Goal: Task Accomplishment & Management: Use online tool/utility

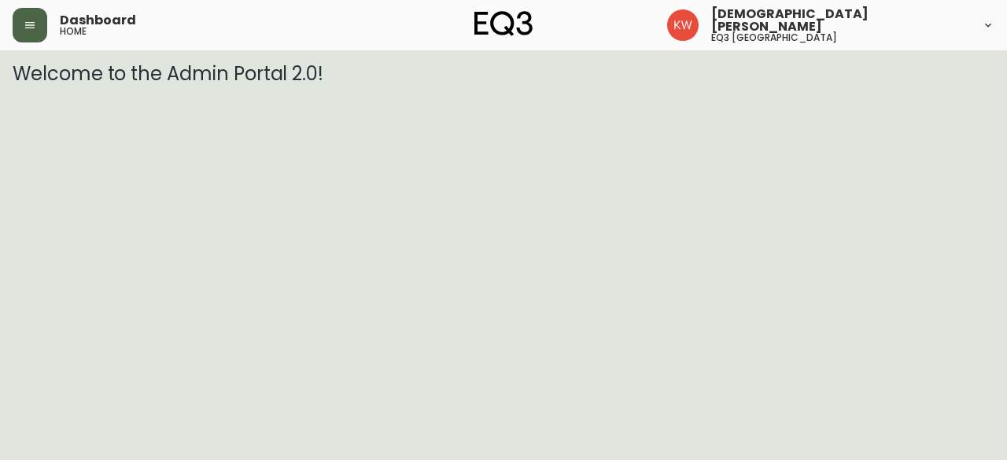
click at [31, 24] on icon "button" at bounding box center [30, 25] width 13 height 13
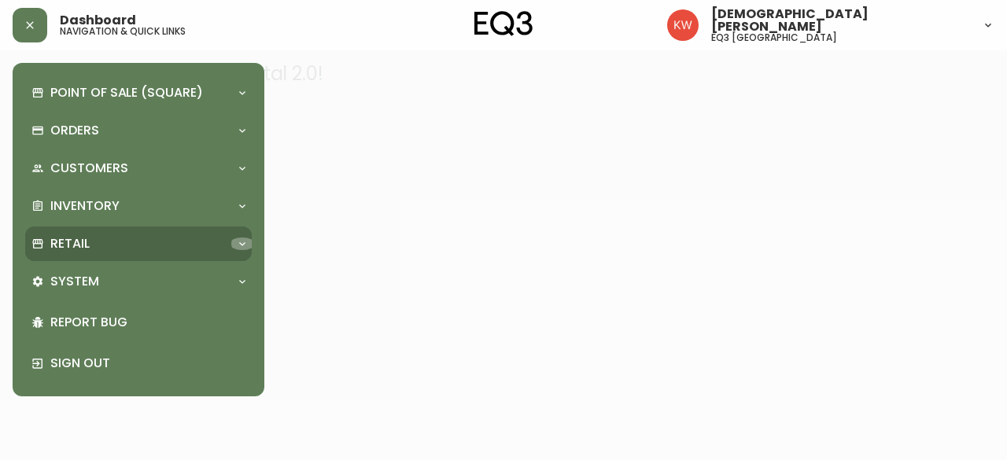
click at [241, 246] on icon at bounding box center [242, 244] width 13 height 13
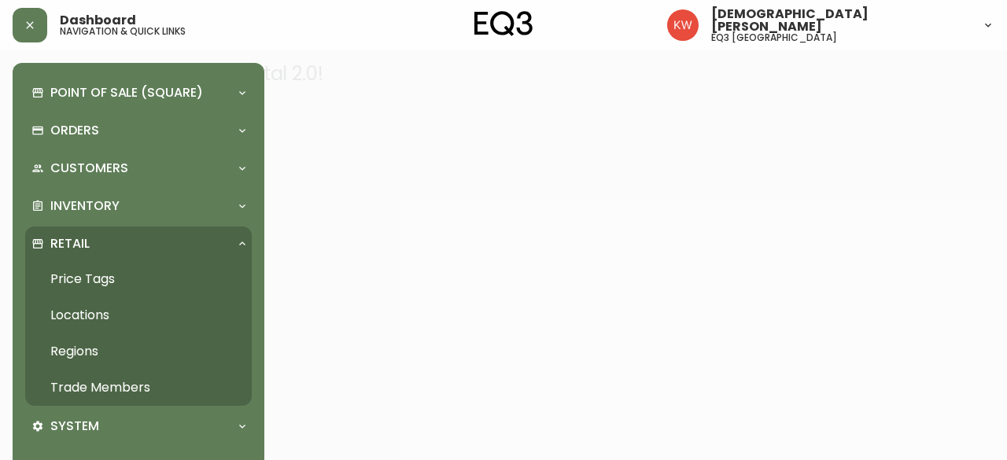
click at [123, 385] on link "Trade Members" at bounding box center [138, 388] width 227 height 36
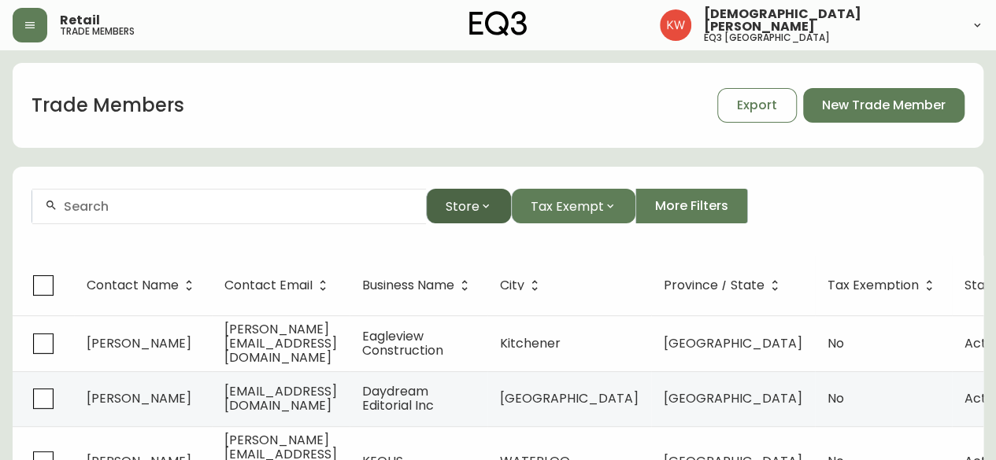
click at [492, 209] on button "Store" at bounding box center [468, 206] width 85 height 35
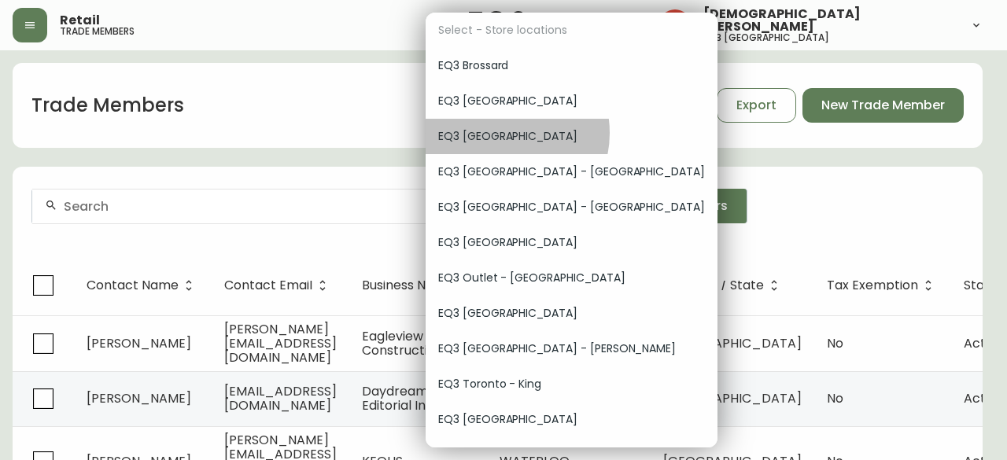
click at [501, 133] on span "EQ3 [GEOGRAPHIC_DATA]" at bounding box center [571, 136] width 267 height 17
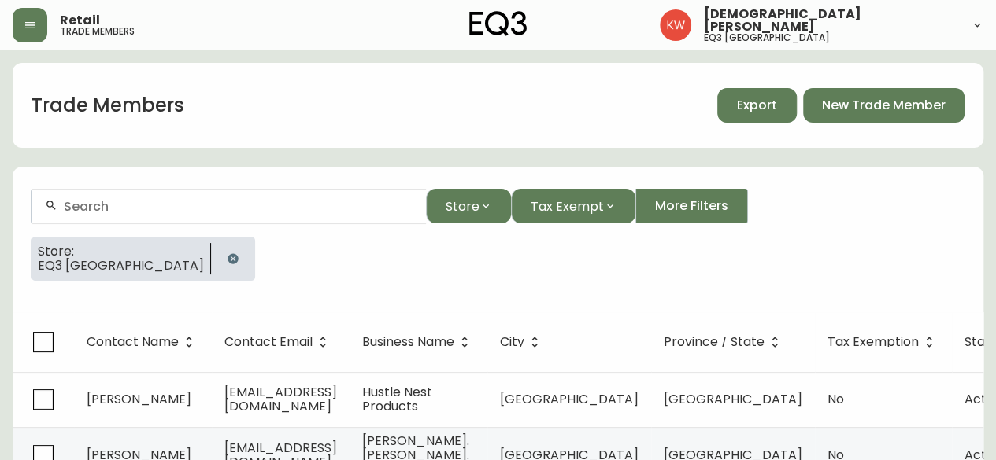
click at [768, 104] on span "Export" at bounding box center [757, 105] width 40 height 17
click at [238, 210] on input "text" at bounding box center [238, 206] width 349 height 15
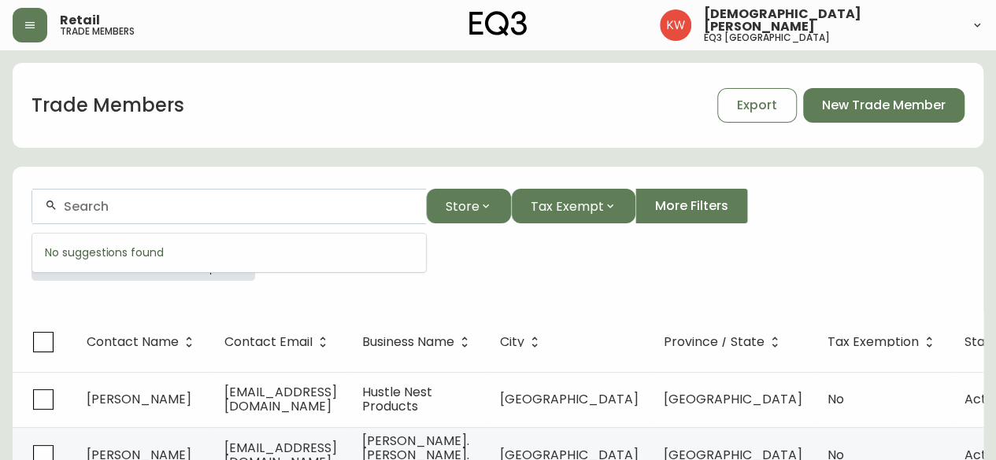
paste input "[EMAIL_ADDRESS][DOMAIN_NAME]"
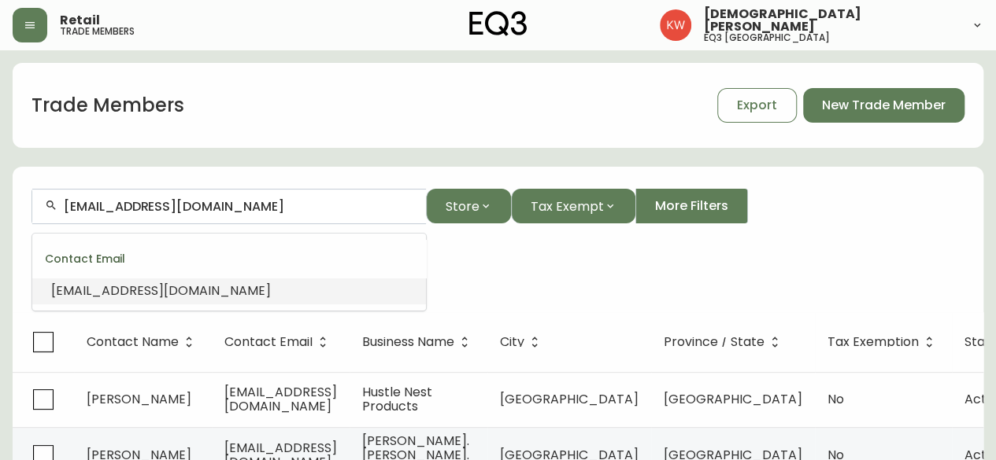
click at [102, 295] on span "[EMAIL_ADDRESS][DOMAIN_NAME]" at bounding box center [161, 291] width 220 height 18
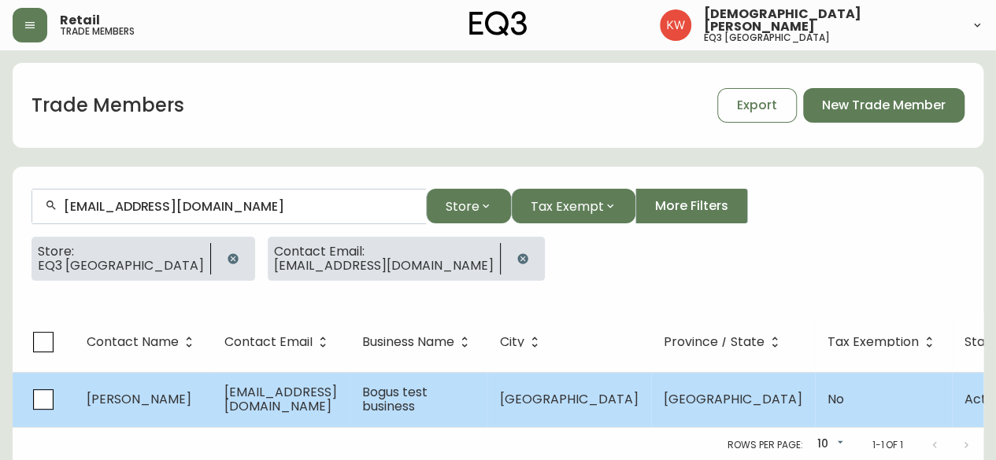
type input "[EMAIL_ADDRESS][DOMAIN_NAME]"
click at [551, 400] on span "[GEOGRAPHIC_DATA]" at bounding box center [569, 399] width 139 height 18
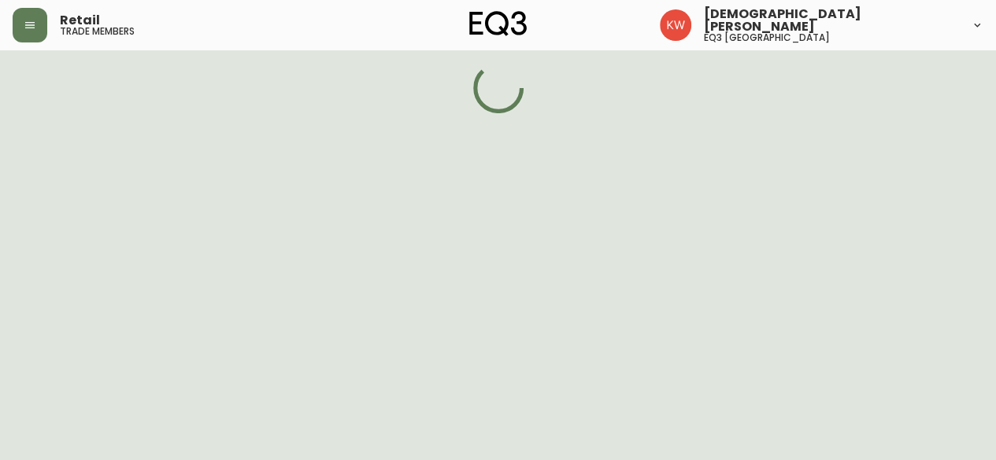
select select "BC"
select select "CA"
select select "CA_EN"
select select "Social Media"
select select "Interior Designer"
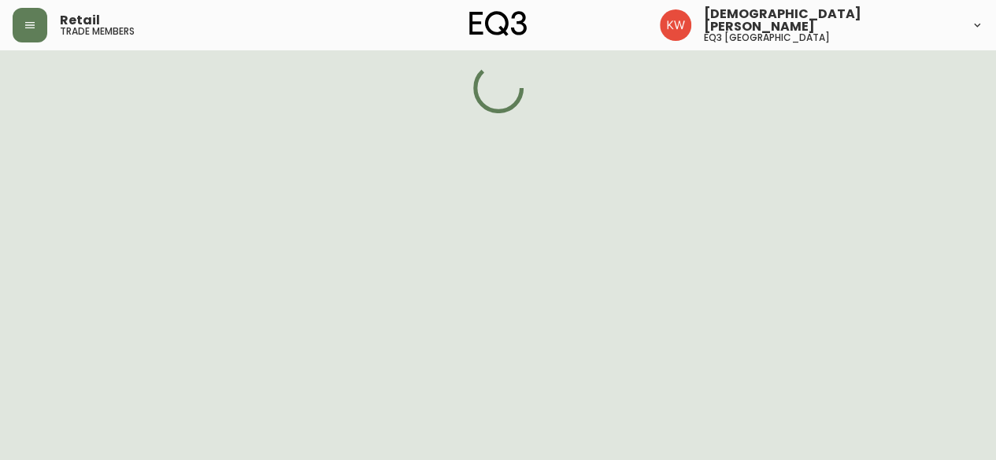
select select "false"
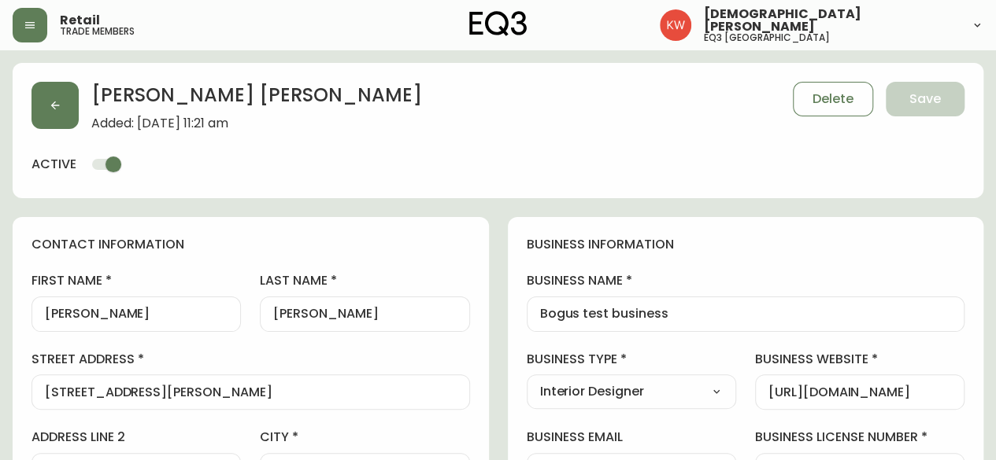
type input "EQ3 [GEOGRAPHIC_DATA]"
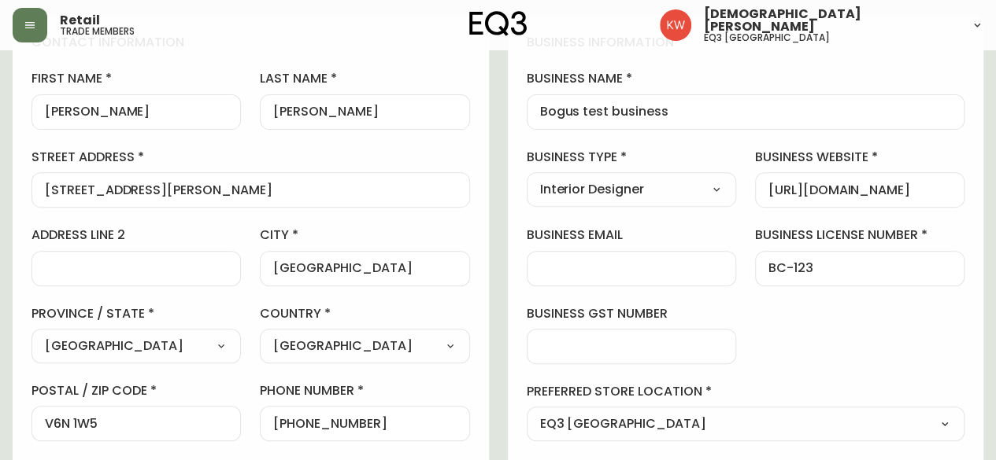
scroll to position [236, 0]
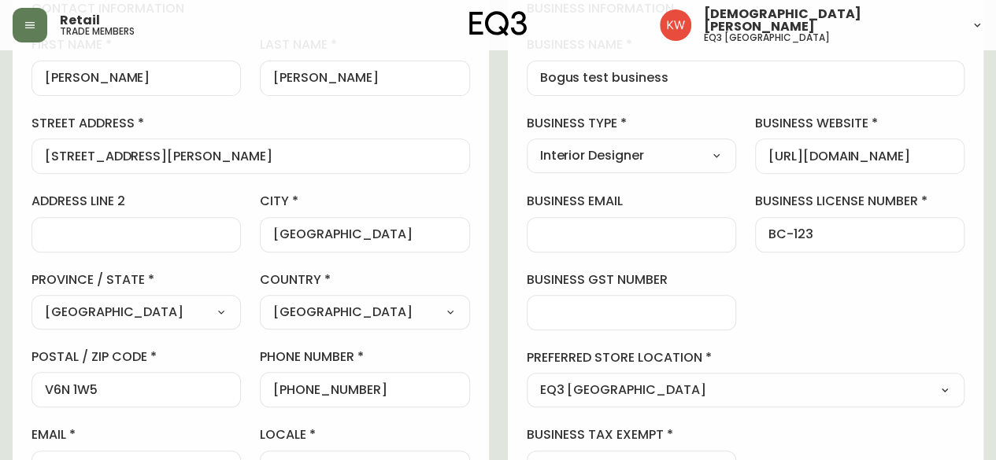
click at [661, 385] on select "Select - Store locations EQ3 [GEOGRAPHIC_DATA] - [GEOGRAPHIC_DATA] [GEOGRAPHIC_…" at bounding box center [746, 391] width 438 height 24
select select "cjw10z96p001r6gs00juufhhe"
click at [527, 379] on select "Select - Store locations EQ3 [GEOGRAPHIC_DATA] - [GEOGRAPHIC_DATA] [GEOGRAPHIC_…" at bounding box center [746, 391] width 438 height 24
type input "EQ3 [GEOGRAPHIC_DATA]"
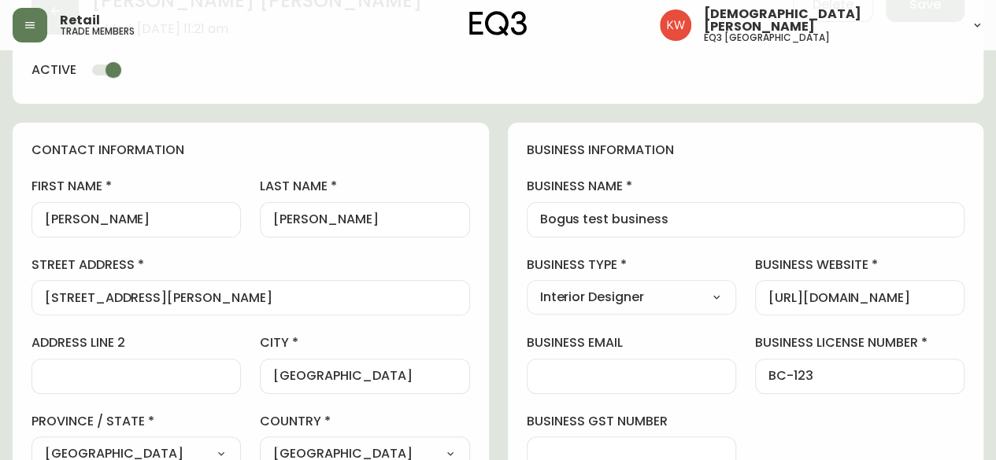
scroll to position [0, 0]
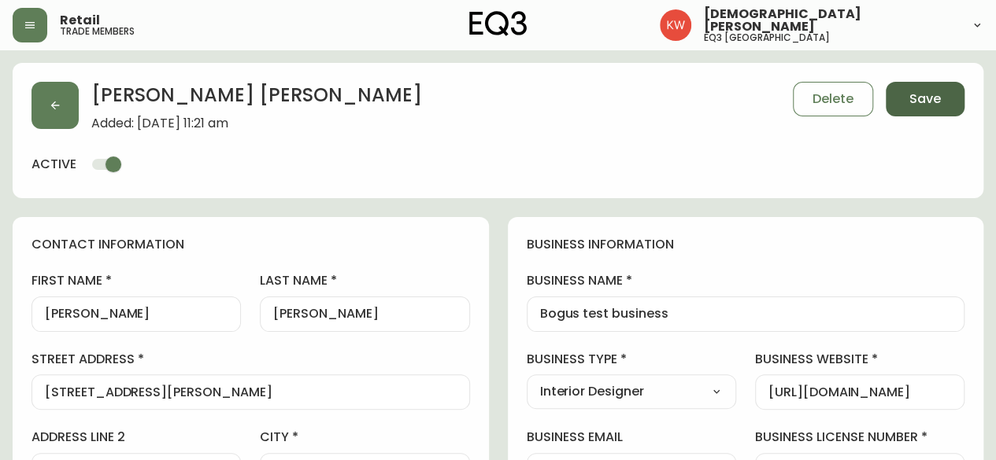
click at [933, 94] on span "Save" at bounding box center [924, 99] width 31 height 17
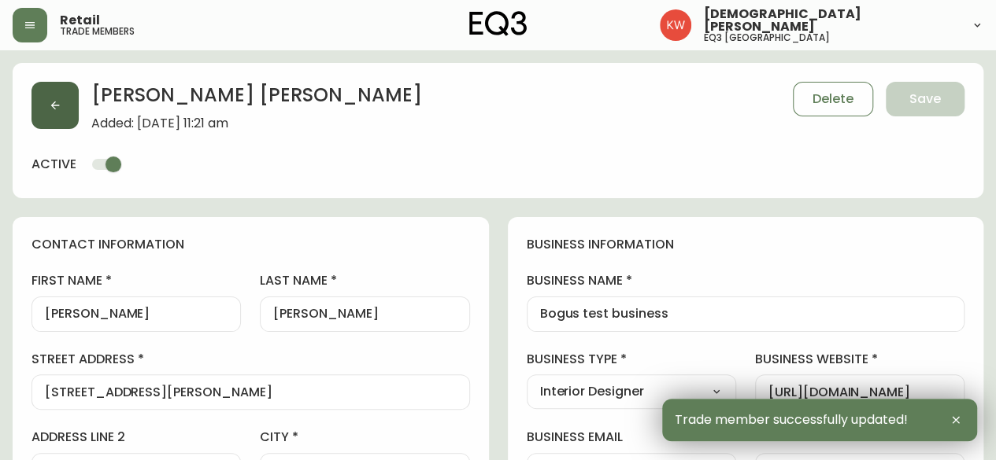
click at [58, 106] on icon "button" at bounding box center [55, 105] width 13 height 13
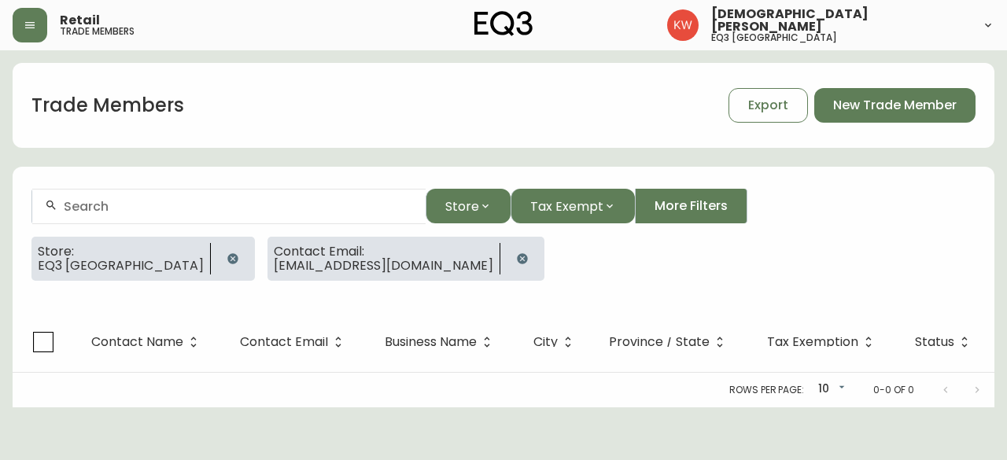
click at [517, 257] on icon "button" at bounding box center [522, 258] width 10 height 10
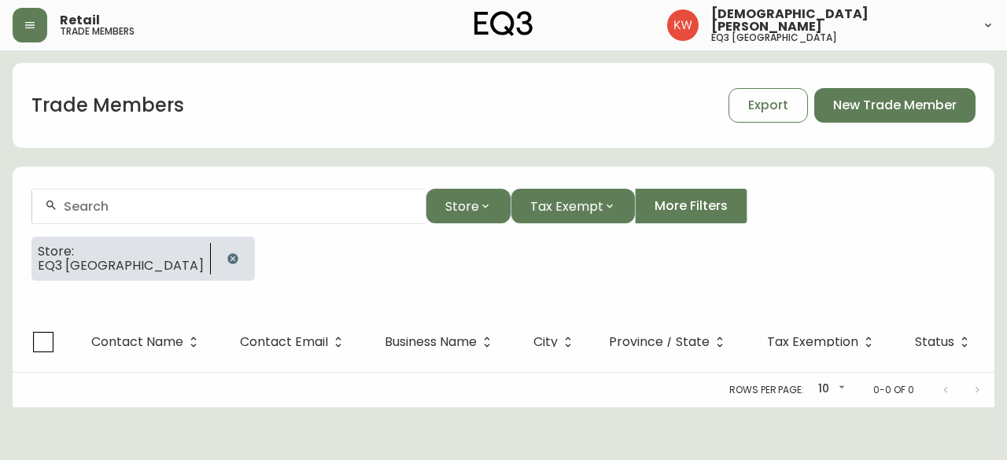
click at [179, 207] on input "text" at bounding box center [238, 206] width 349 height 15
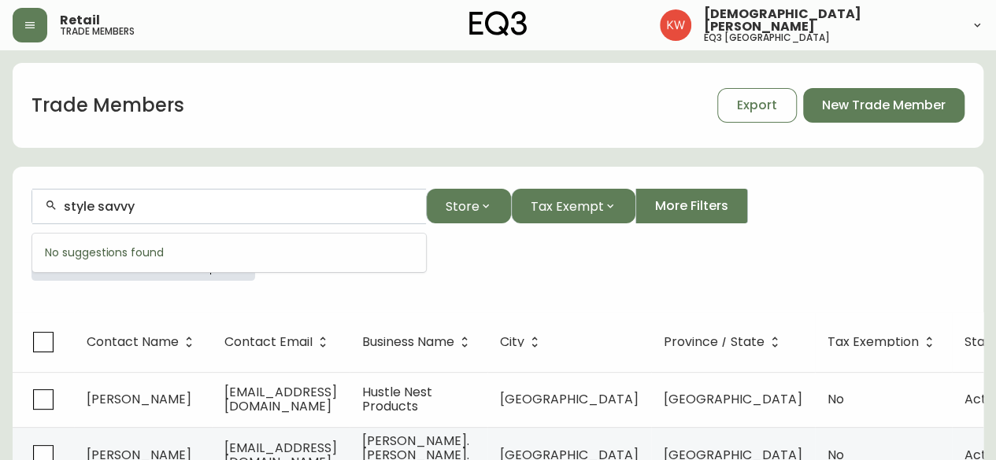
drag, startPoint x: 179, startPoint y: 207, endPoint x: 0, endPoint y: 224, distance: 180.3
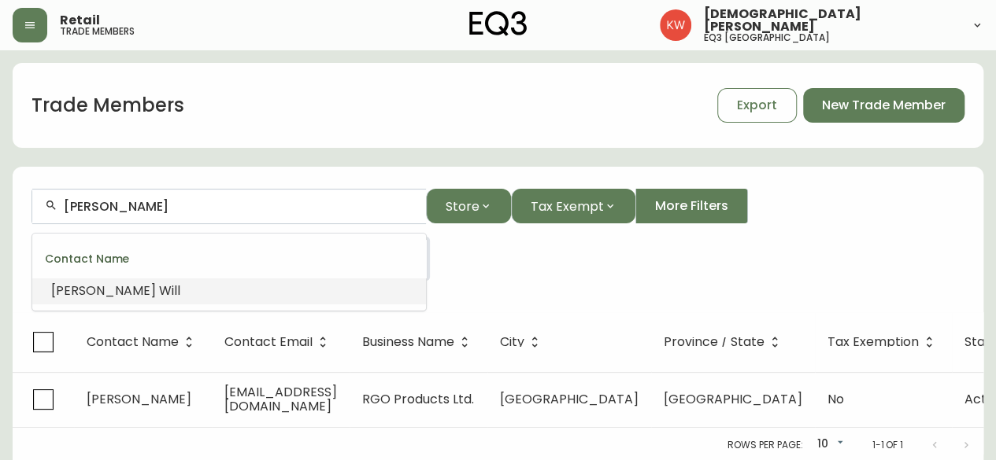
drag, startPoint x: 169, startPoint y: 201, endPoint x: 32, endPoint y: 235, distance: 141.1
click at [35, 235] on body "Retail trade members Kristen White eq3 calgary Trade Members Export New Trade M…" at bounding box center [498, 231] width 996 height 463
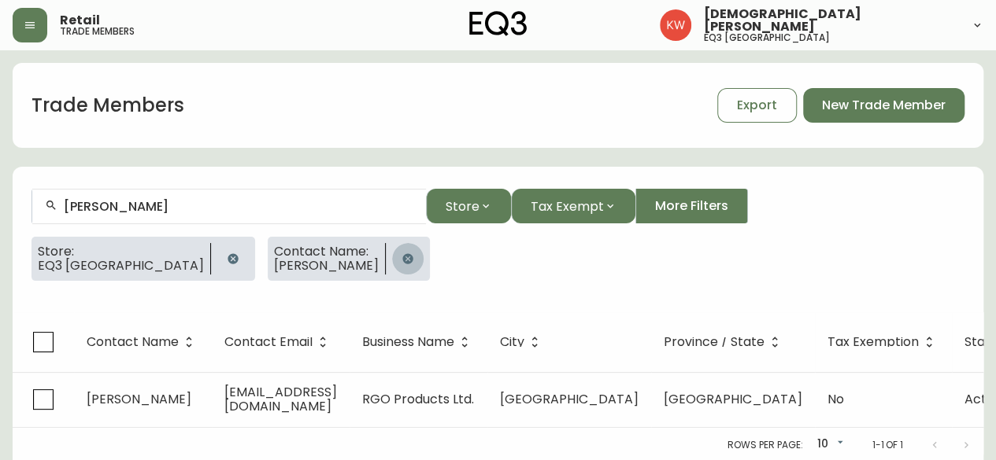
click at [401, 257] on icon "button" at bounding box center [407, 259] width 13 height 13
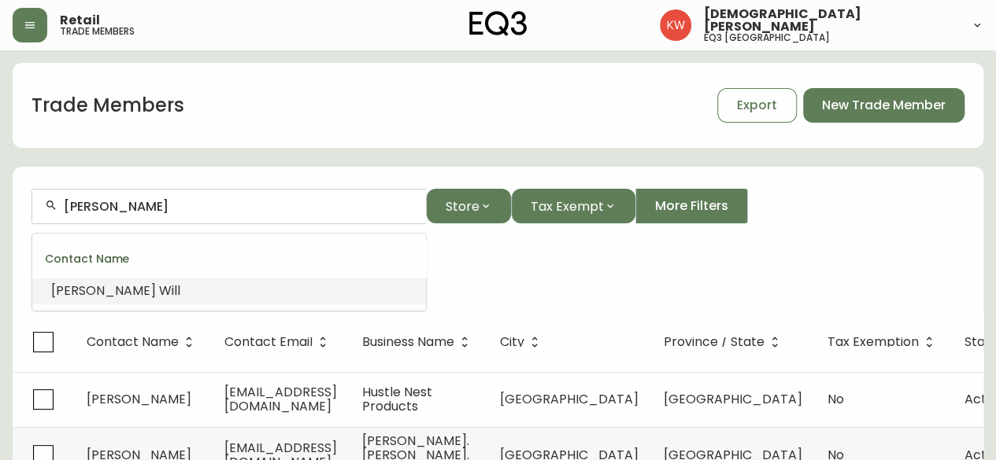
drag, startPoint x: 164, startPoint y: 216, endPoint x: 50, endPoint y: 223, distance: 113.6
click at [50, 223] on div "Cassandra Will" at bounding box center [229, 206] width 394 height 35
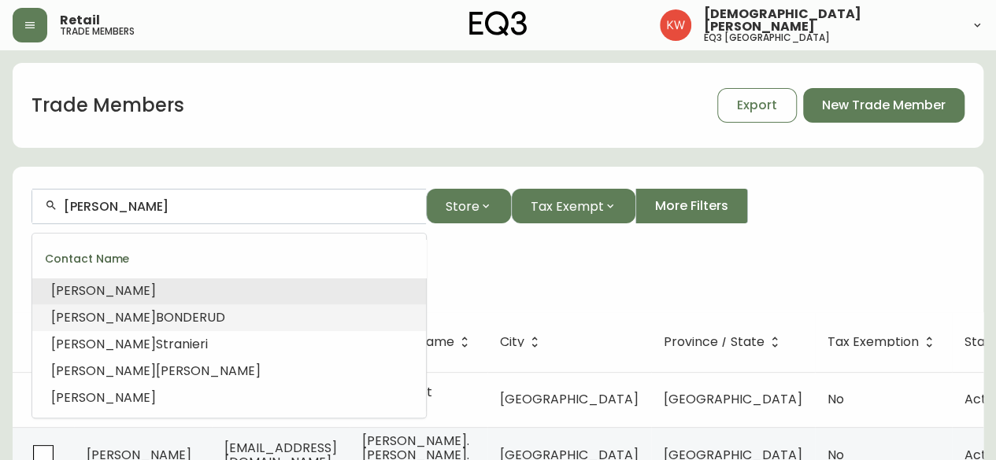
click at [157, 320] on span "BONDERUD" at bounding box center [190, 318] width 69 height 18
type input "SANDRA BONDERUD"
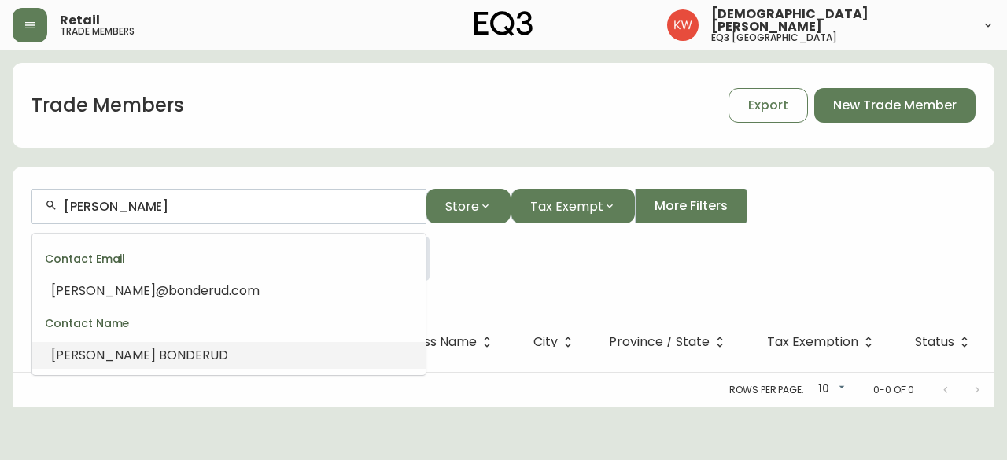
drag, startPoint x: 187, startPoint y: 209, endPoint x: 36, endPoint y: 224, distance: 151.1
click at [36, 224] on form "SANDRA BONDERUD Store Tax Exempt More Filters Store: EQ3 Calgary Contact Name: …" at bounding box center [504, 241] width 982 height 142
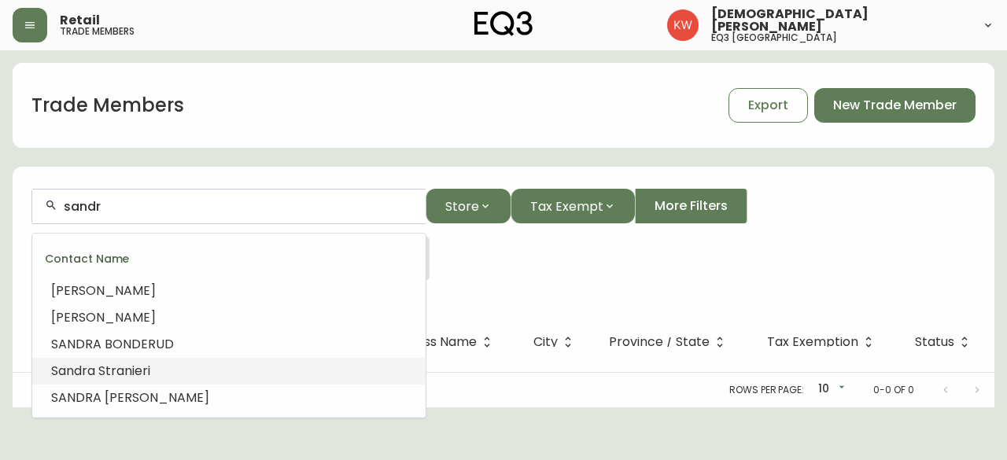
click at [138, 373] on span "a Stranieri" at bounding box center [118, 371] width 63 height 18
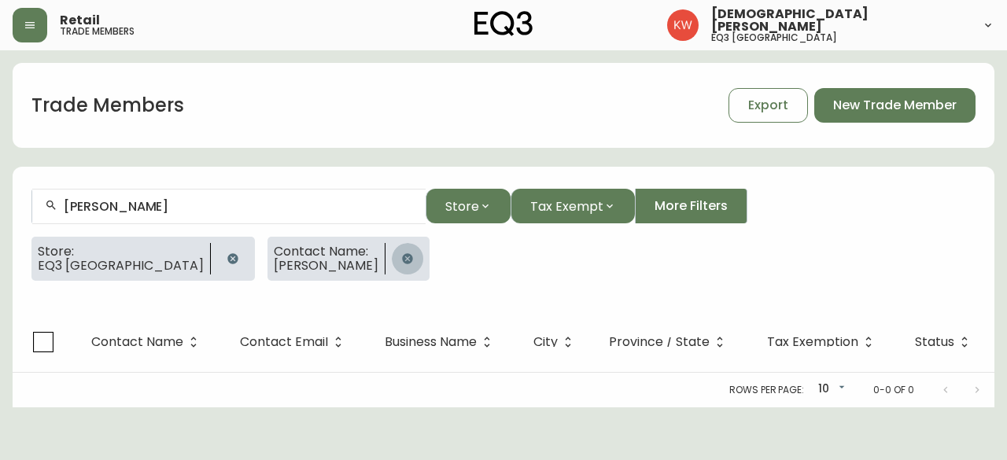
click at [402, 258] on icon "button" at bounding box center [407, 258] width 10 height 10
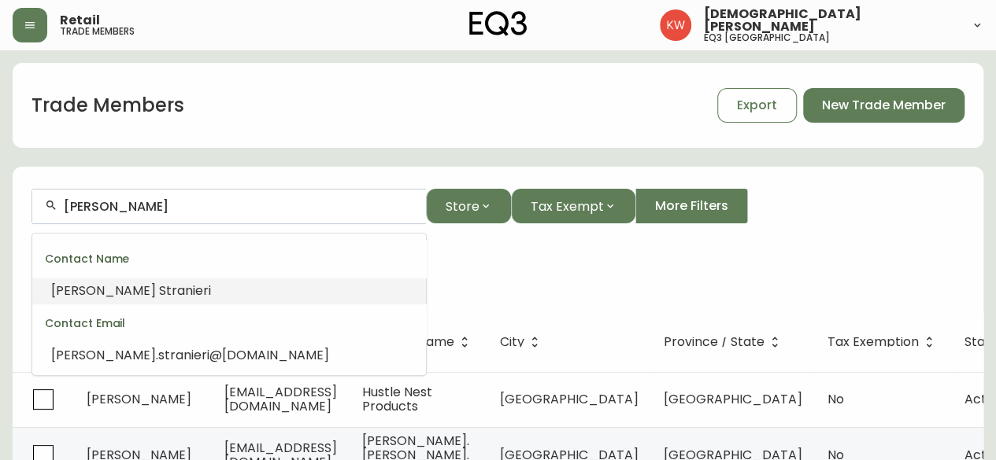
drag, startPoint x: 184, startPoint y: 207, endPoint x: 0, endPoint y: 207, distance: 184.2
paste input "sandra@stylesavvyinteriors.com"
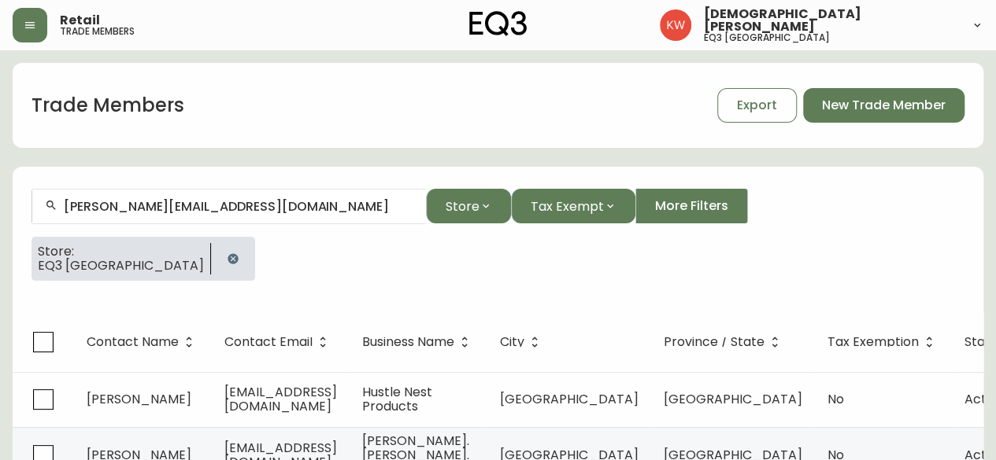
click at [564, 284] on div "Store: EQ3 Calgary" at bounding box center [497, 265] width 933 height 57
click at [227, 254] on icon "button" at bounding box center [232, 258] width 10 height 10
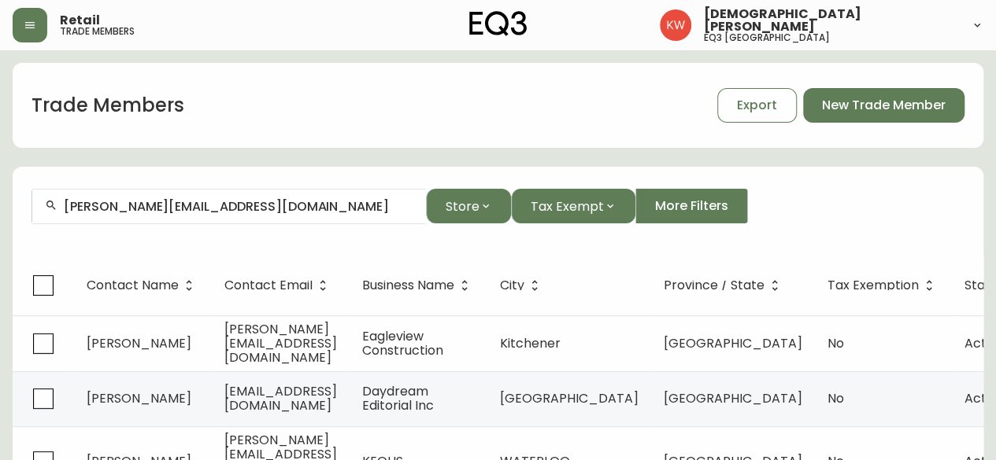
click at [302, 207] on input "sandra@stylesavvyinteriors.com" at bounding box center [238, 206] width 349 height 15
drag, startPoint x: 292, startPoint y: 208, endPoint x: 43, endPoint y: 209, distance: 248.7
click at [43, 209] on div "sandra@stylesavvyinteriors.com" at bounding box center [229, 206] width 394 height 35
paste input "renee@sonatadesign.ca"
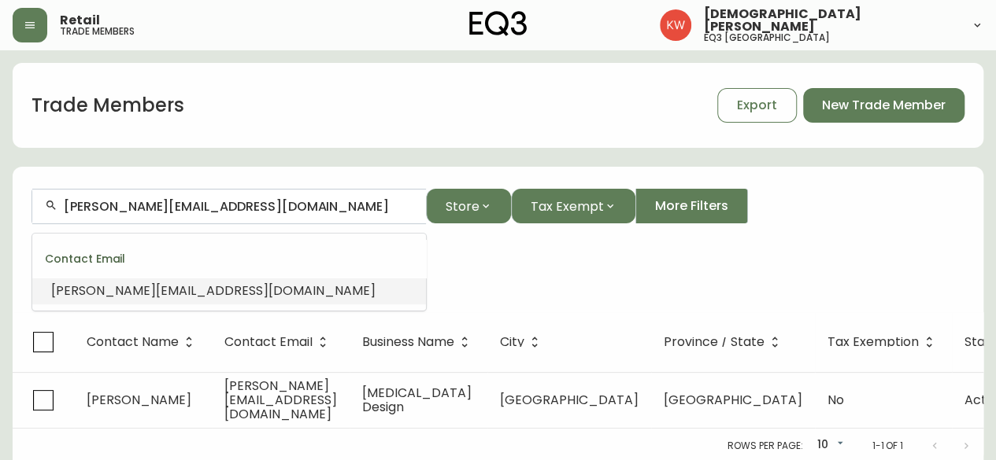
drag, startPoint x: 216, startPoint y: 204, endPoint x: 17, endPoint y: 204, distance: 198.3
click at [17, 204] on form "renee@sonatadesign.ca Store Tax Exempt More Filters Contact Email: renee@sonata…" at bounding box center [498, 241] width 970 height 142
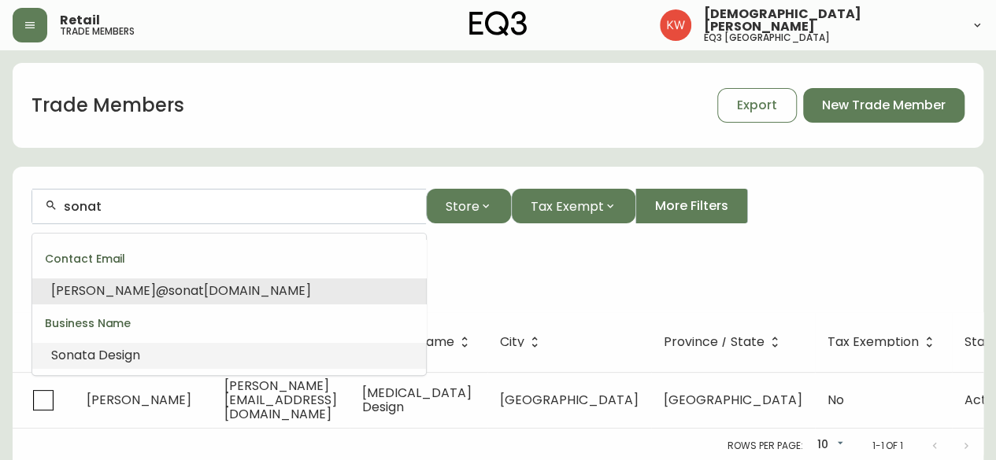
click at [88, 363] on span "a Design" at bounding box center [113, 355] width 53 height 18
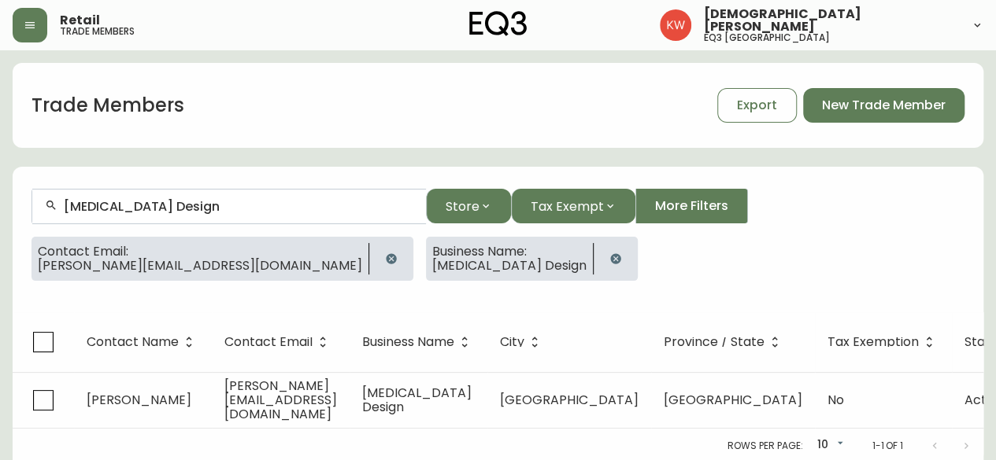
type input "Sonata Design"
click at [386, 254] on icon "button" at bounding box center [391, 258] width 10 height 10
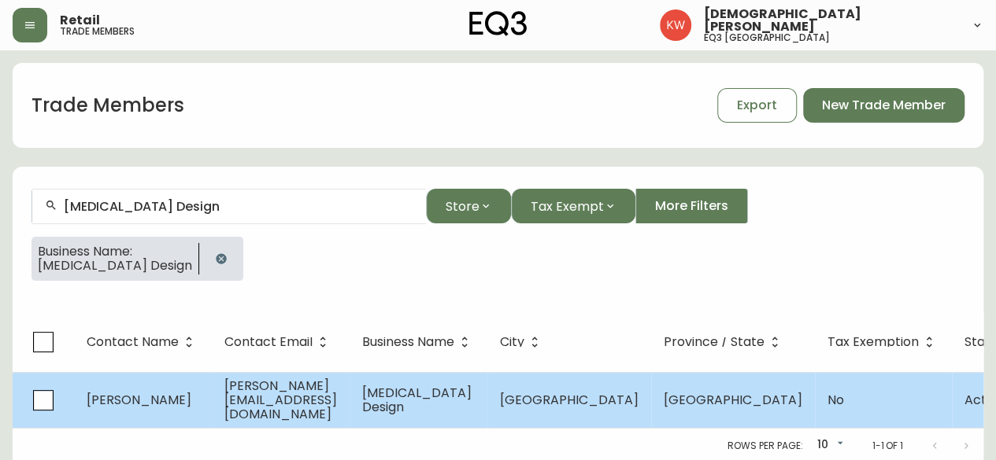
click at [204, 409] on td "Renee Jamieson" at bounding box center [143, 400] width 138 height 56
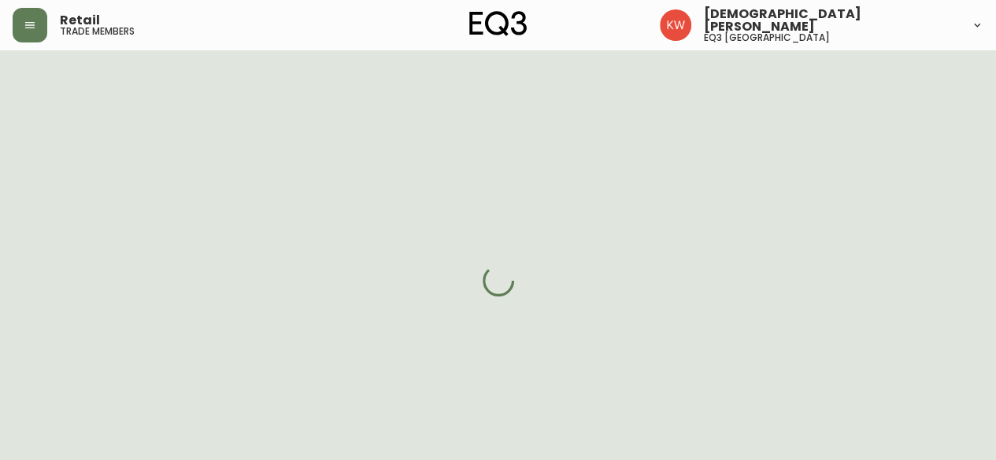
select select "AB"
select select "CA"
select select "CA_EN"
select select "Social Media"
select select "Interior Designer"
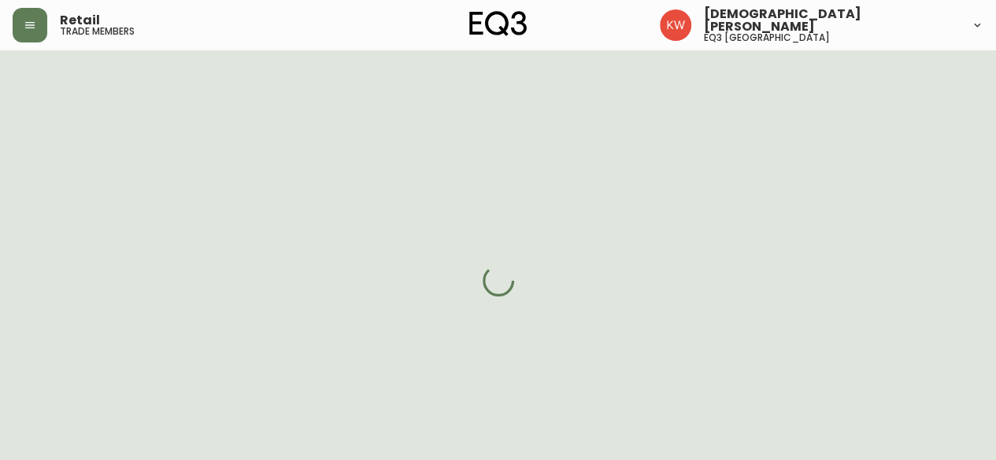
select select "false"
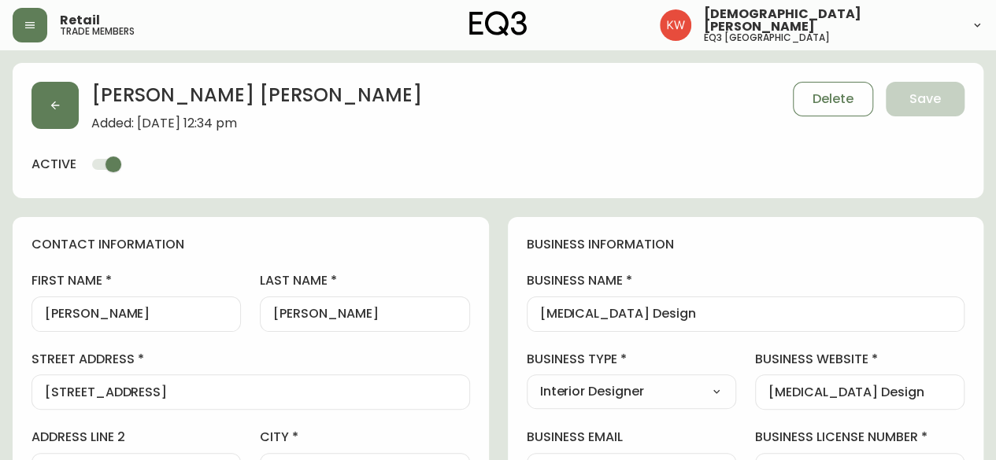
type input "EQ3 Calgary"
select select "cjw10z96m00006gs08l3o91tv"
drag, startPoint x: 113, startPoint y: 311, endPoint x: 34, endPoint y: 317, distance: 79.7
click at [34, 317] on div "Renee" at bounding box center [135, 314] width 209 height 35
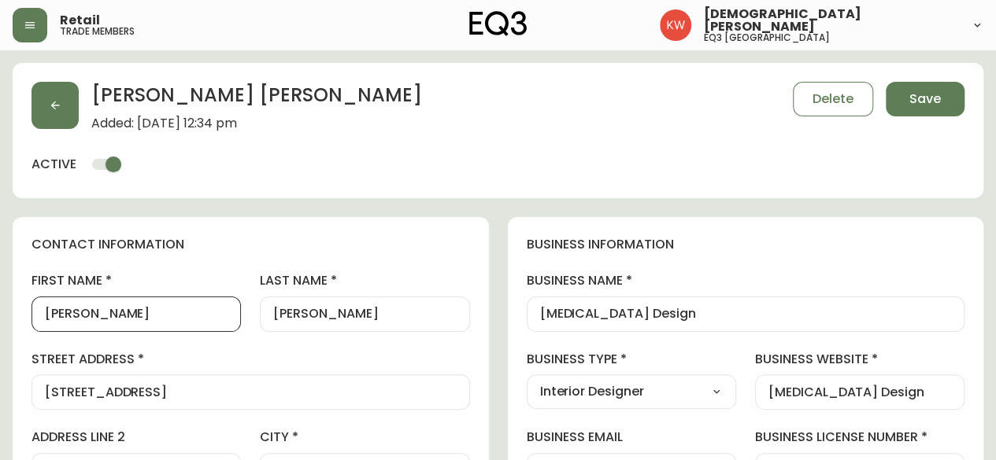
type input "Tyrell"
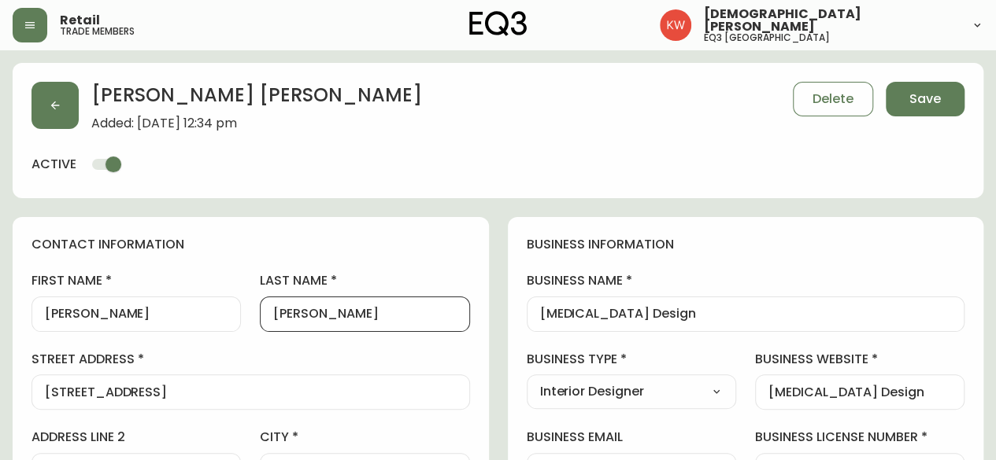
drag, startPoint x: 372, startPoint y: 309, endPoint x: 209, endPoint y: 305, distance: 163.8
type input "DaSilva"
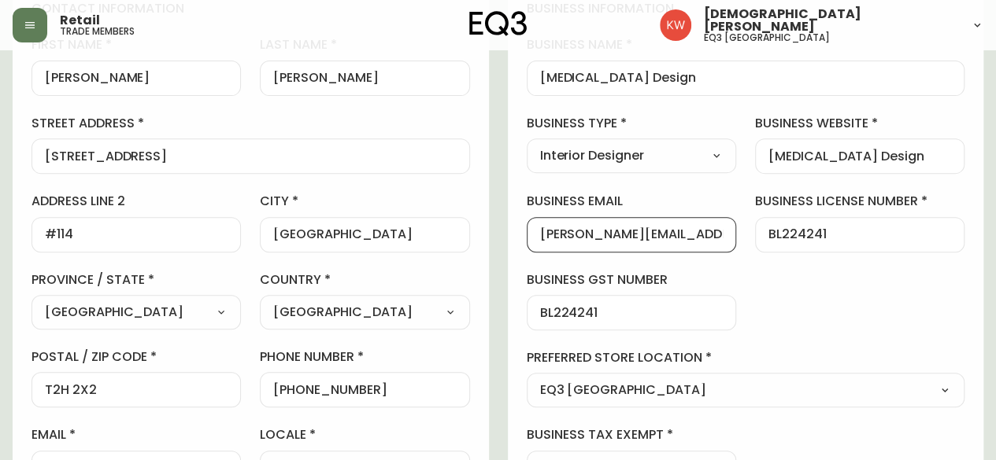
drag, startPoint x: 710, startPoint y: 237, endPoint x: 549, endPoint y: 237, distance: 161.4
click at [549, 237] on input "renee@sonatadesign.ca" at bounding box center [631, 234] width 183 height 15
click at [724, 238] on div "renee@sonatadesign.ca" at bounding box center [631, 234] width 209 height 35
type input "r"
paste input "tyrell@sonatadesign.ca"
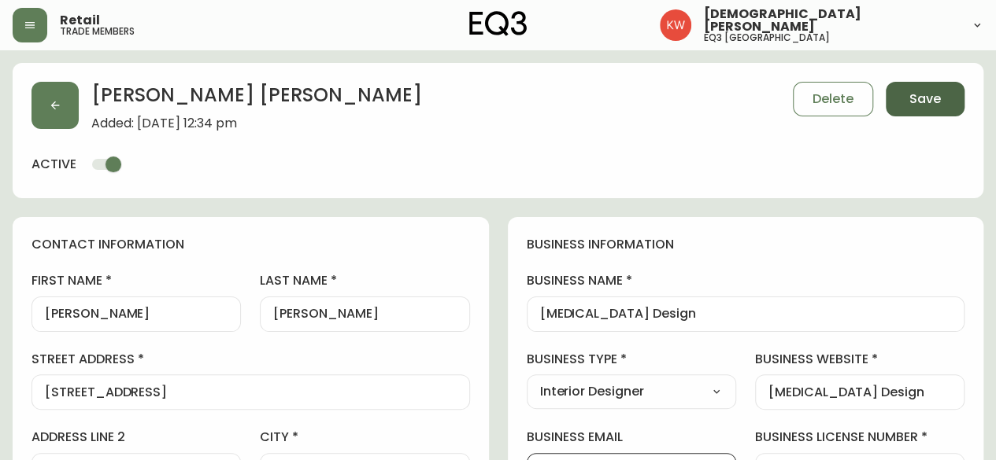
type input "tyrell@sonatadesign.ca"
click at [939, 82] on button "Save" at bounding box center [924, 99] width 79 height 35
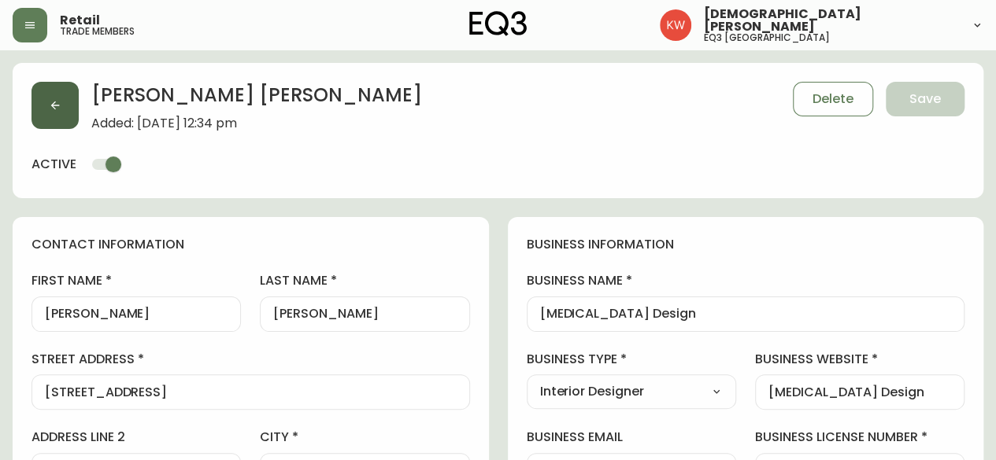
click at [73, 100] on button "button" at bounding box center [54, 105] width 47 height 47
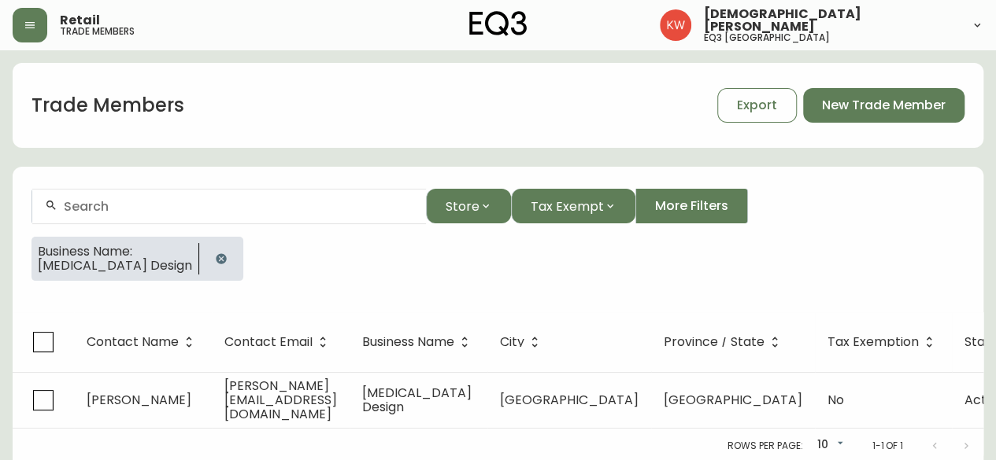
click at [216, 259] on icon "button" at bounding box center [221, 258] width 10 height 10
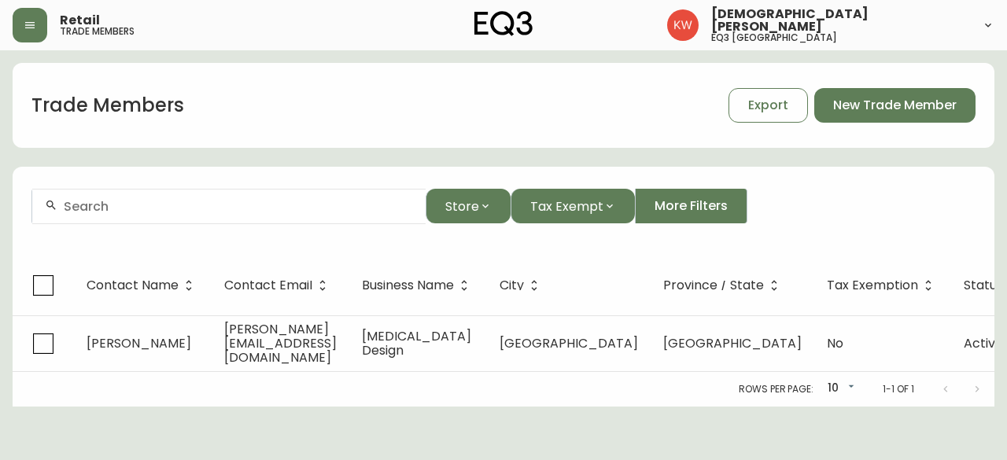
click at [168, 205] on input "text" at bounding box center [238, 206] width 349 height 15
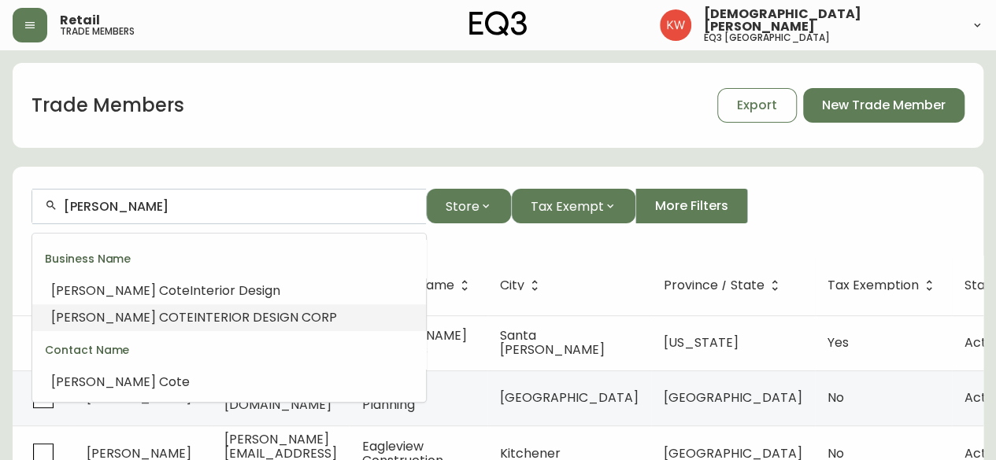
click at [194, 320] on span "INTERIOR DESIGN CORP" at bounding box center [265, 318] width 143 height 18
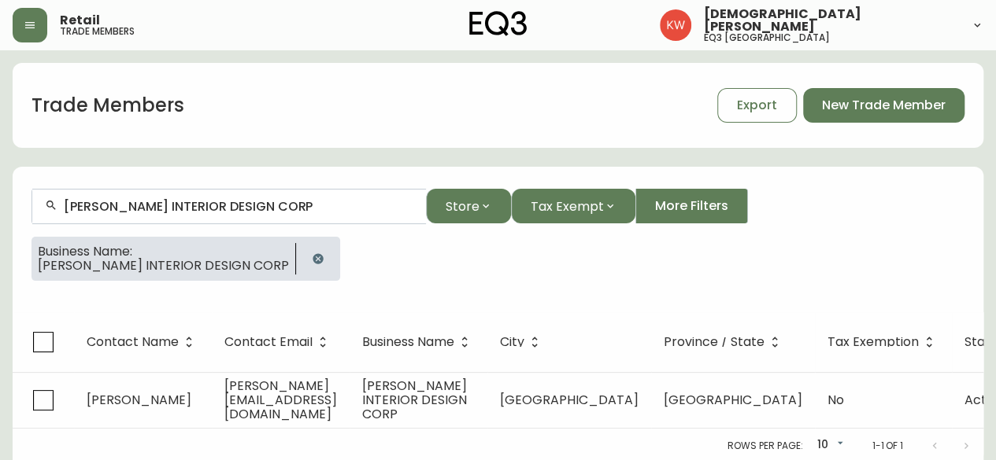
type input "ROCHELLE COTE INTERIOR DESIGN CORP"
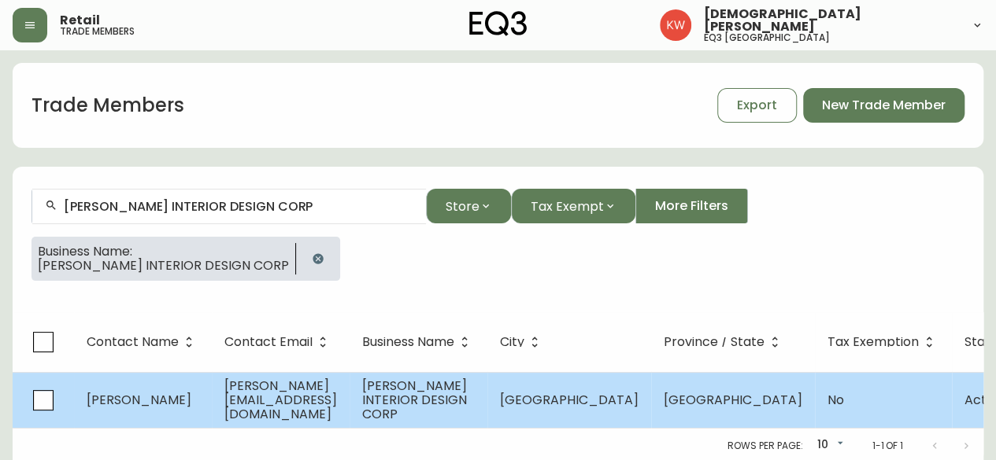
click at [307, 397] on span "rochelle@rochellecotedesign.com" at bounding box center [280, 400] width 113 height 46
select select "AB"
select select "CA"
select select "CA_EN"
select select "Other"
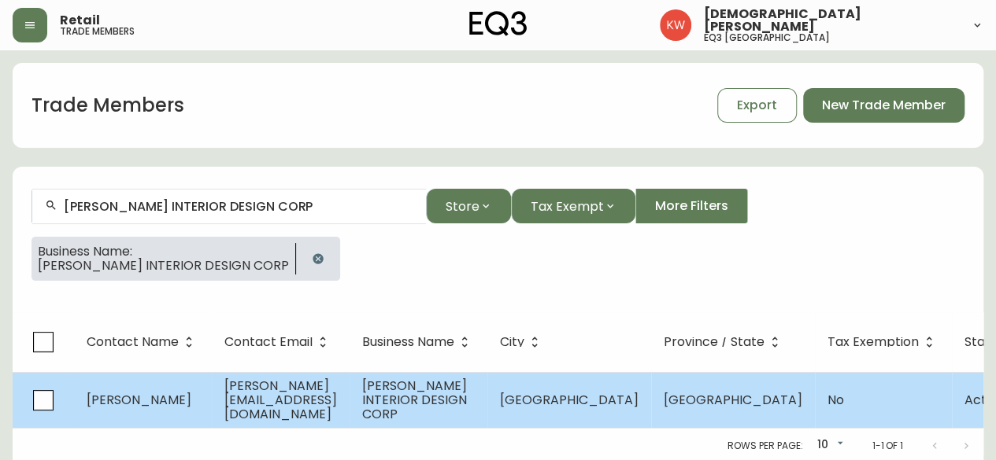
select select "Interior Designer"
select select "false"
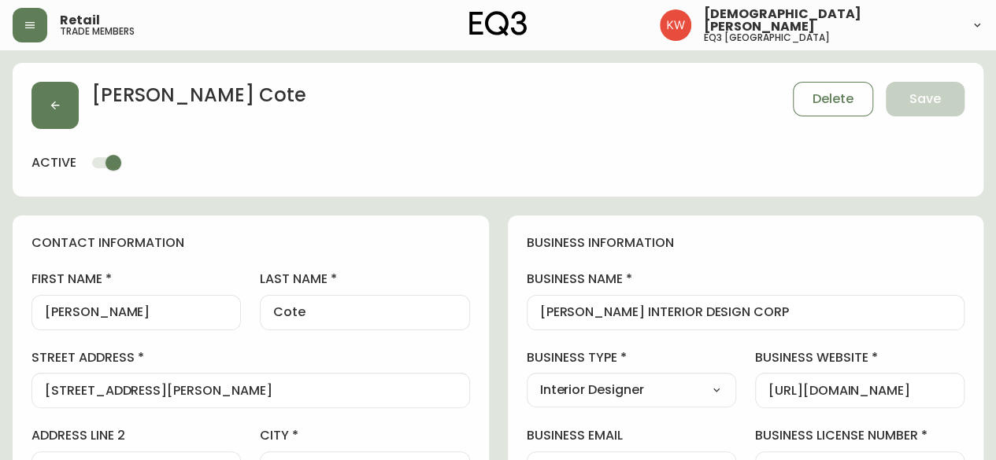
type input "EQ3 Calgary"
select select "cjw10z96m00006gs08l3o91tv"
click at [53, 107] on icon "button" at bounding box center [55, 106] width 9 height 9
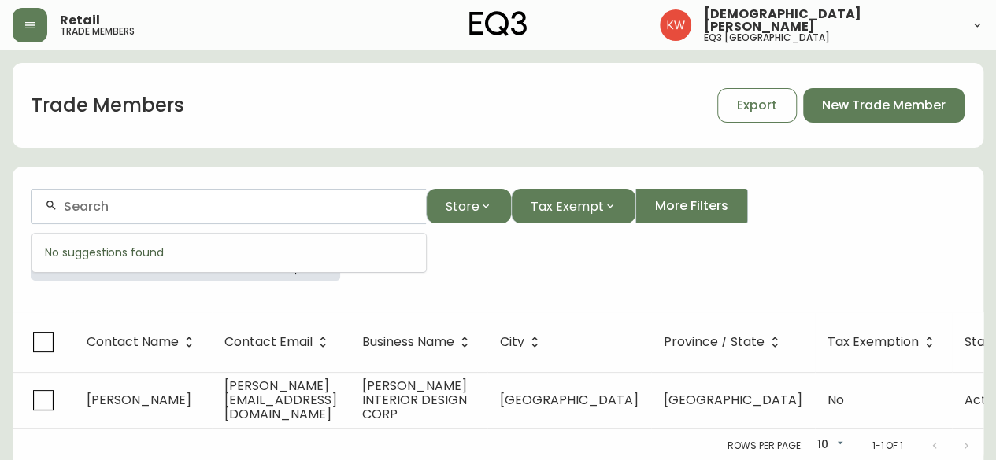
click at [188, 199] on input "text" at bounding box center [238, 206] width 349 height 15
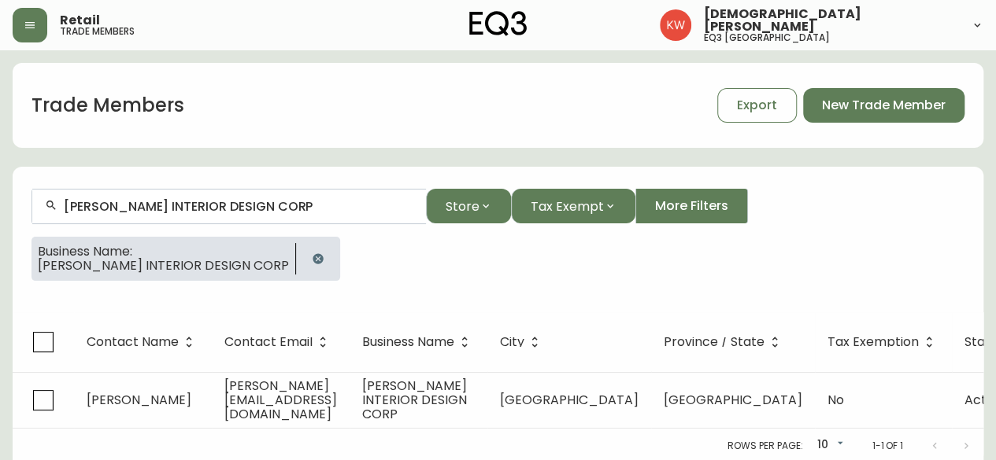
type input "ROCHELLE COTE INTERIOR DESIGN CORP"
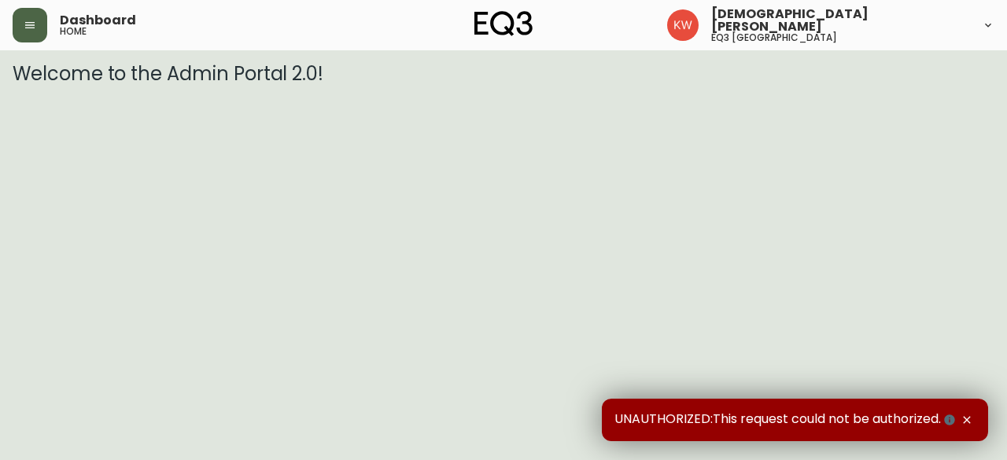
click at [30, 20] on icon "button" at bounding box center [30, 25] width 13 height 13
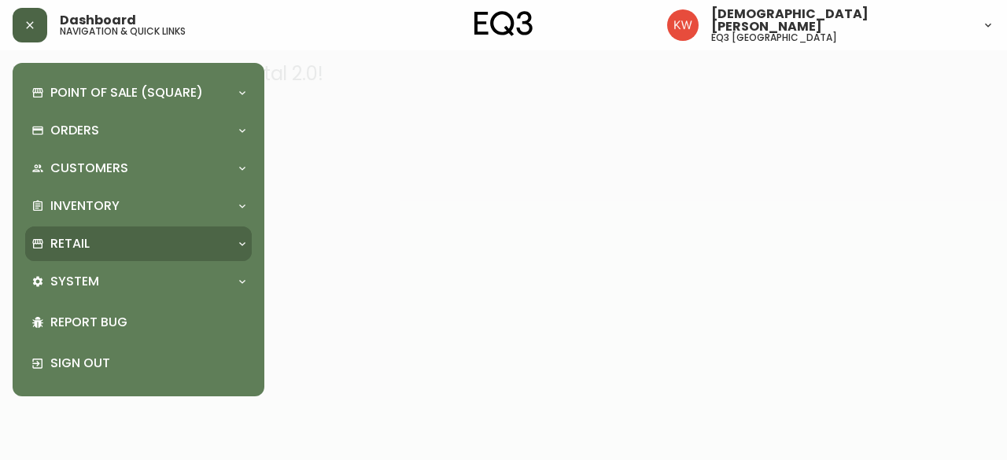
click at [235, 243] on div at bounding box center [242, 244] width 25 height 13
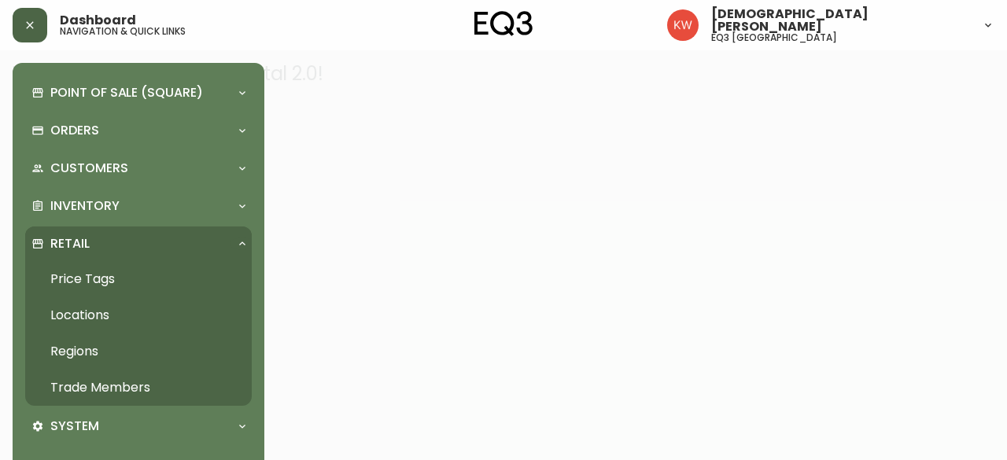
click at [133, 382] on link "Trade Members" at bounding box center [138, 388] width 227 height 36
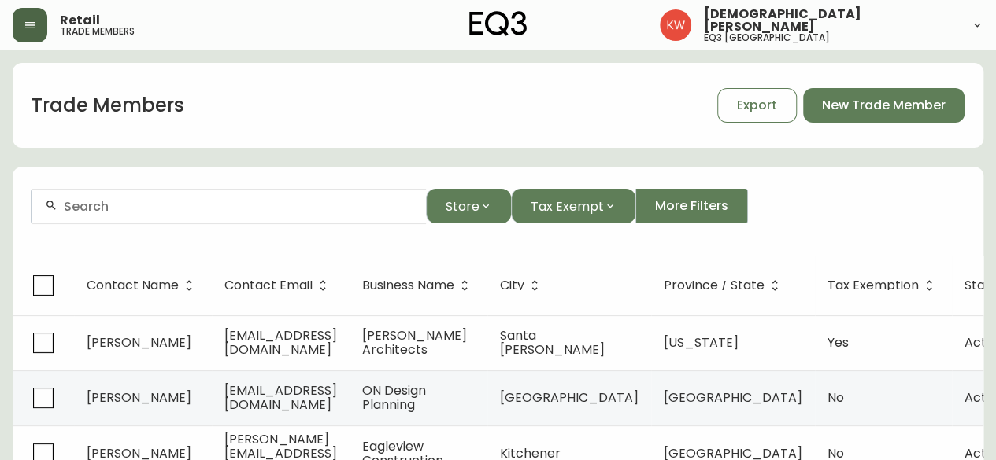
click at [120, 209] on input "text" at bounding box center [238, 206] width 349 height 15
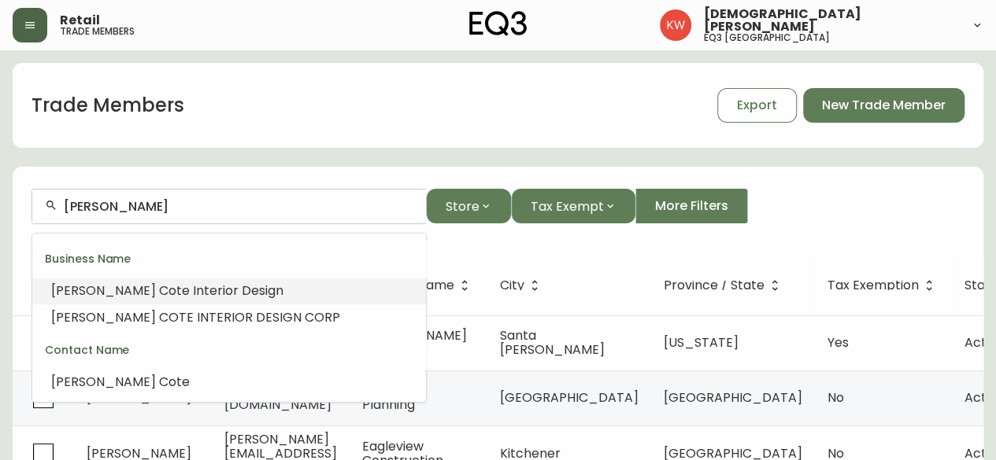
click at [194, 291] on span "e Interior Design" at bounding box center [233, 291] width 102 height 18
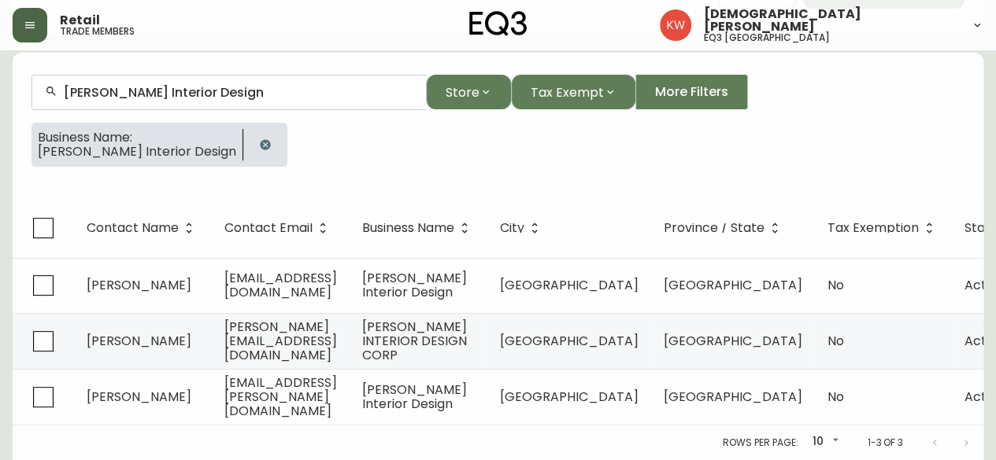
scroll to position [124, 0]
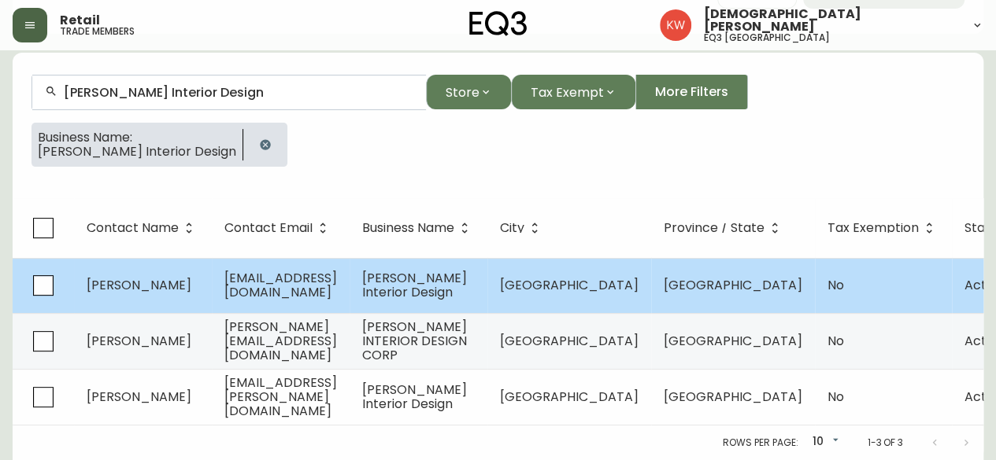
type input "Rochelle Cote Interior Design"
click at [308, 290] on td "[EMAIL_ADDRESS][DOMAIN_NAME]" at bounding box center [281, 285] width 138 height 55
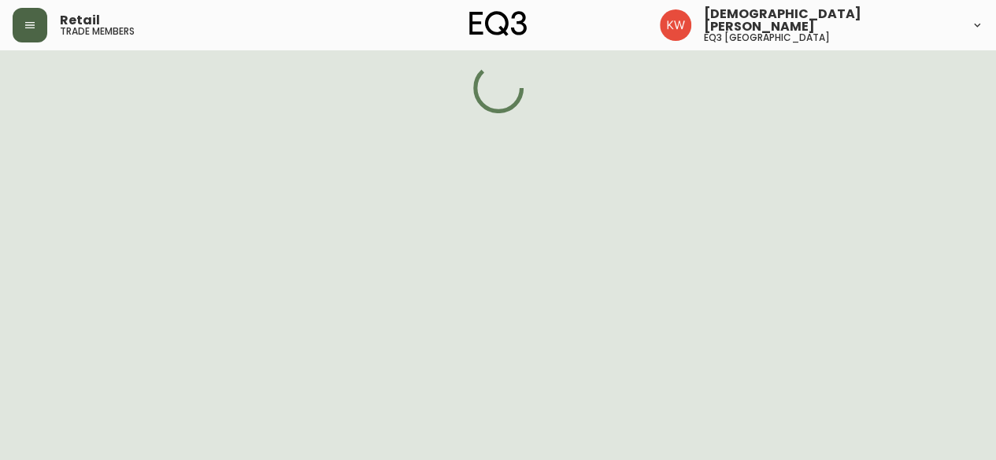
select select "AB"
select select "CA"
select select "CA_EN"
select select "Other"
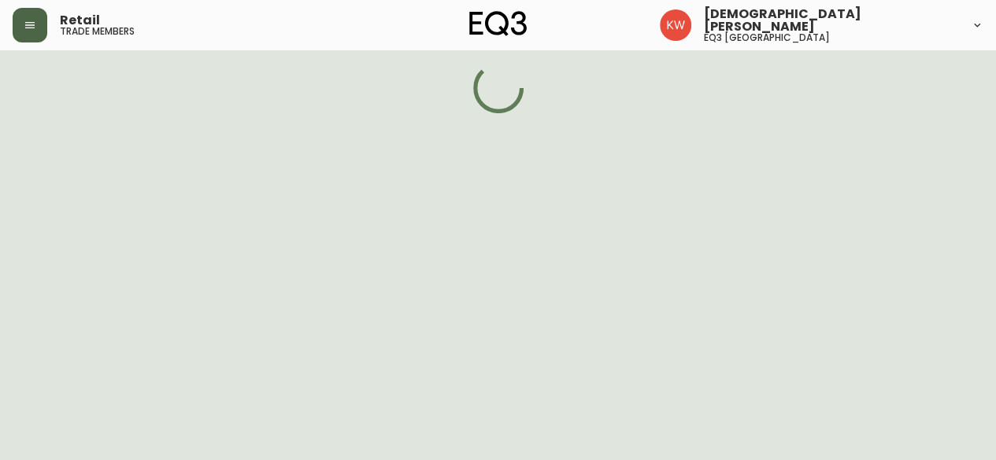
select select "false"
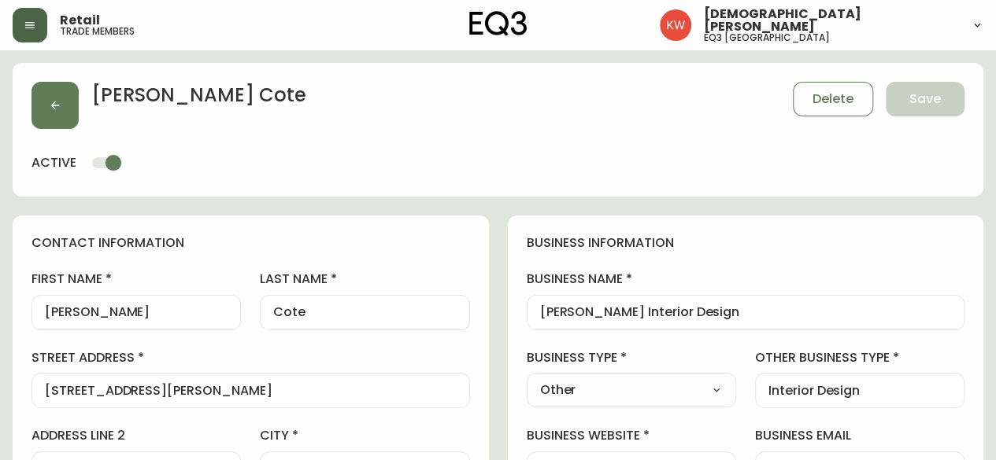
type input "EQ3 [GEOGRAPHIC_DATA]"
select select "cjw10z96m00006gs08l3o91tv"
click at [823, 93] on span "Delete" at bounding box center [832, 99] width 41 height 17
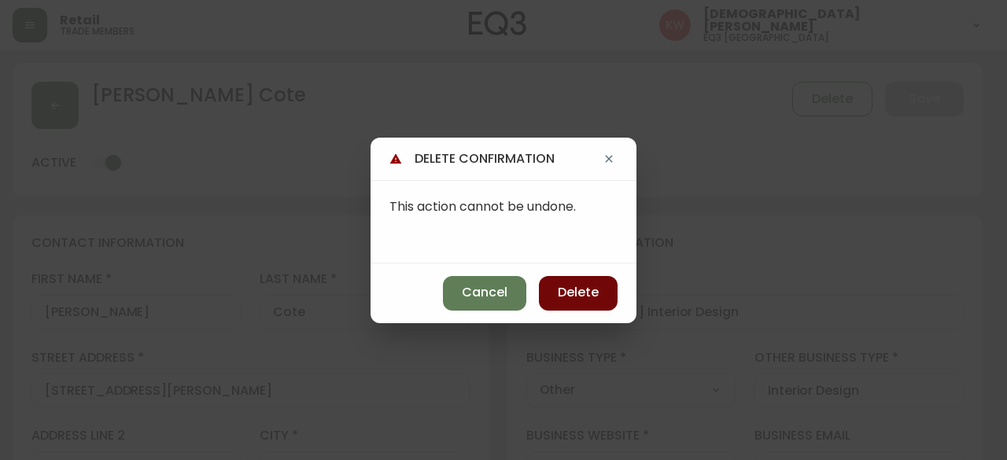
click at [578, 279] on button "Delete" at bounding box center [578, 293] width 79 height 35
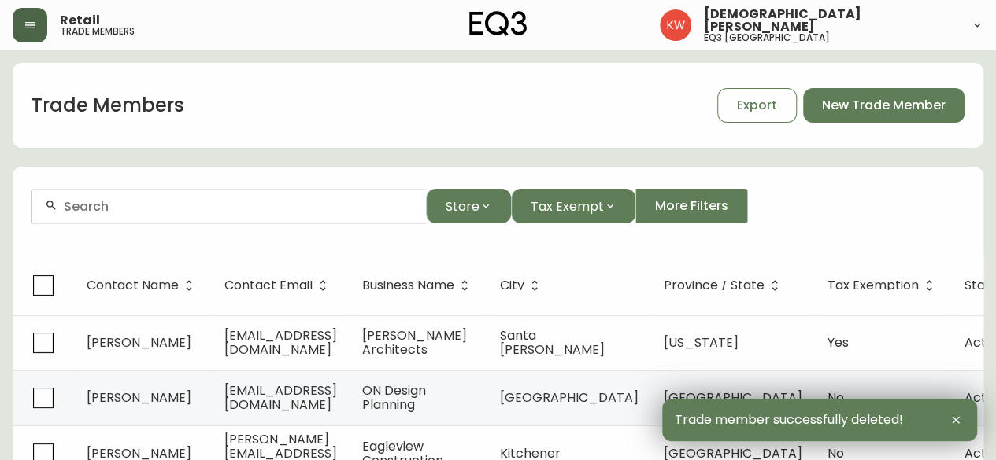
click at [200, 191] on div at bounding box center [229, 206] width 394 height 35
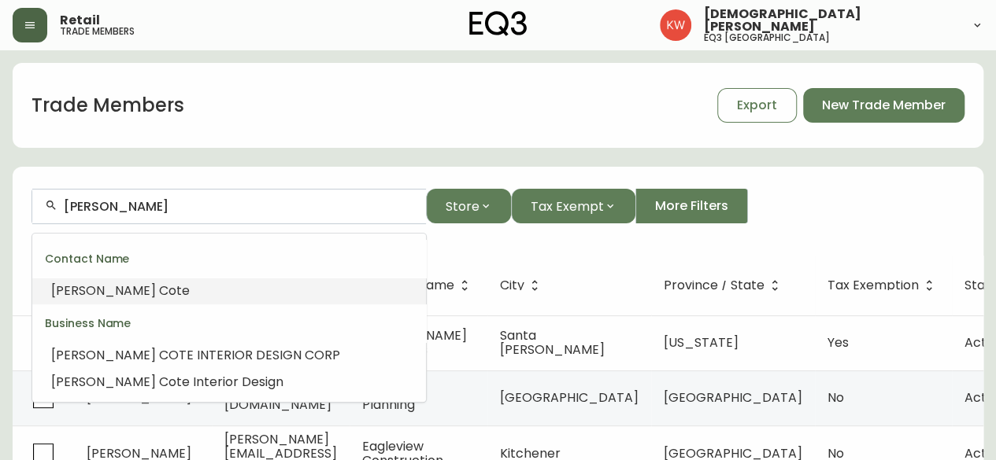
click at [182, 286] on span "e" at bounding box center [186, 291] width 8 height 18
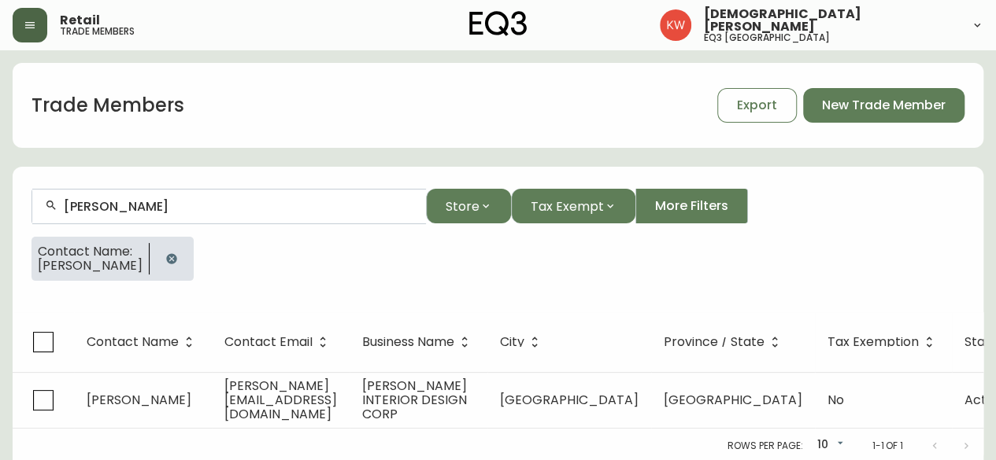
click at [173, 209] on input "[PERSON_NAME]" at bounding box center [238, 206] width 349 height 15
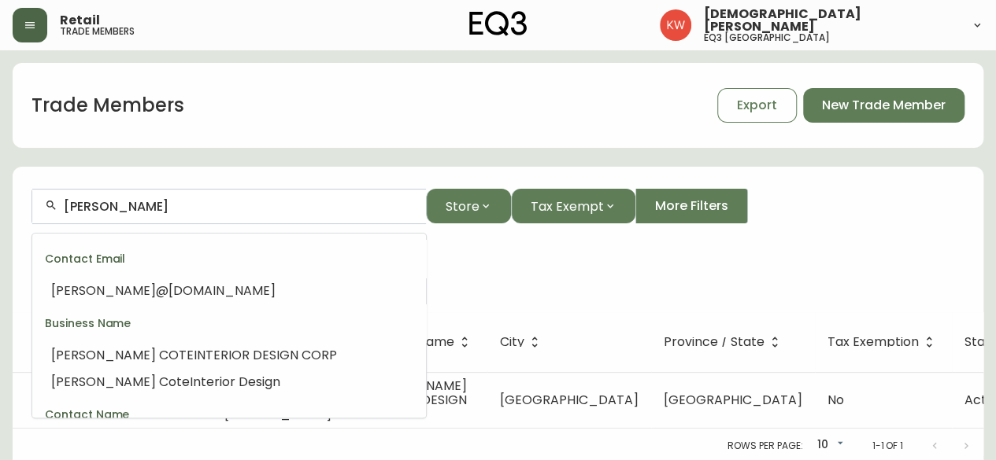
scroll to position [45, 0]
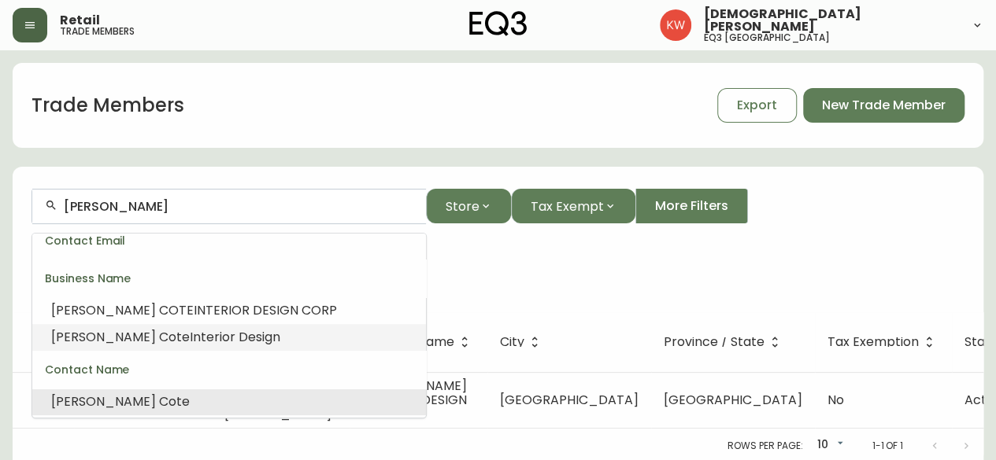
click at [190, 330] on span "Interior Design" at bounding box center [235, 337] width 91 height 18
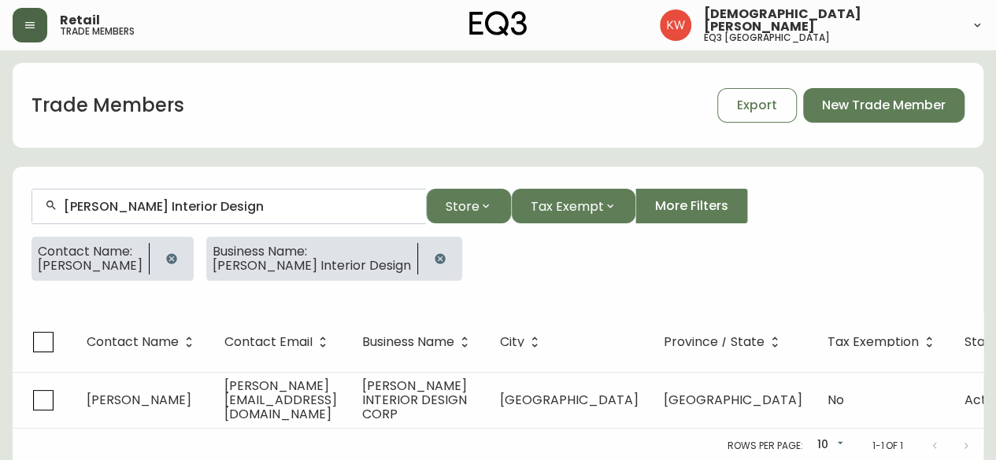
type input "Rochelle Cote Interior Design"
click at [165, 258] on icon "button" at bounding box center [171, 259] width 13 height 13
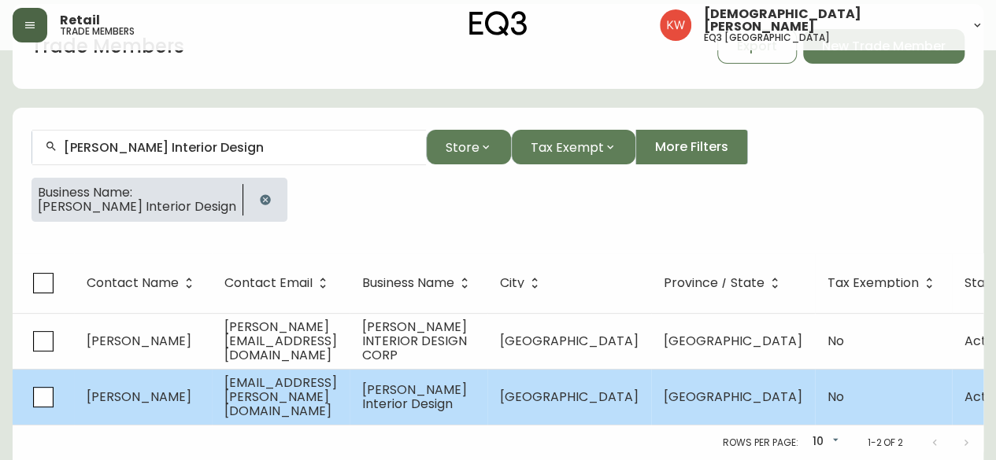
click at [206, 390] on td "Kayla Ingold" at bounding box center [143, 397] width 138 height 56
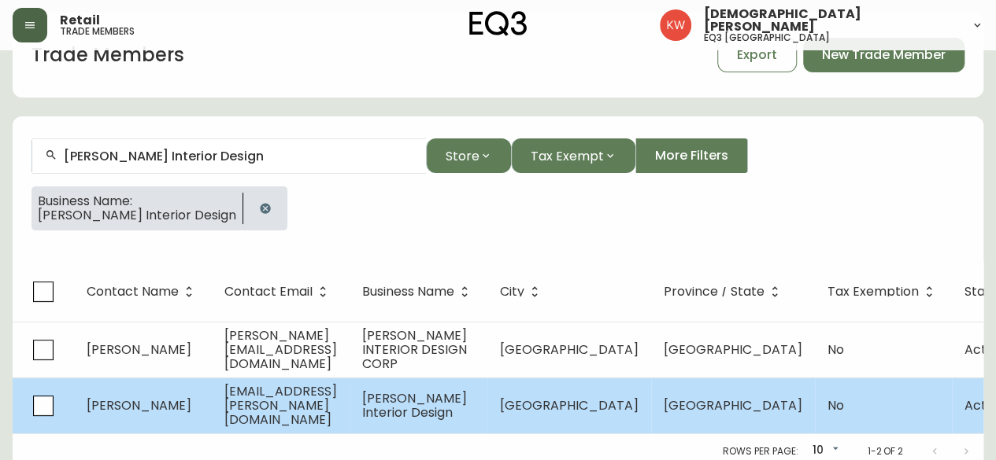
select select "AB"
select select "CA"
select select "CA_EN"
select select "Other"
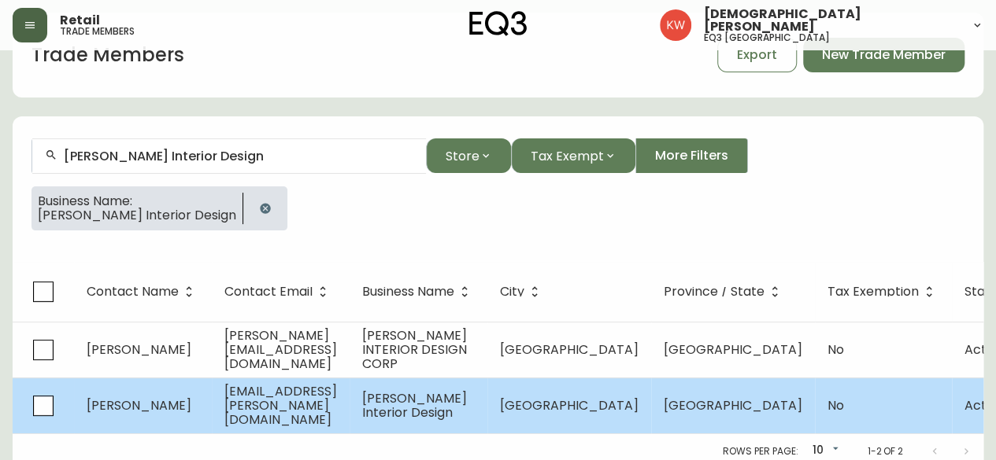
select select "false"
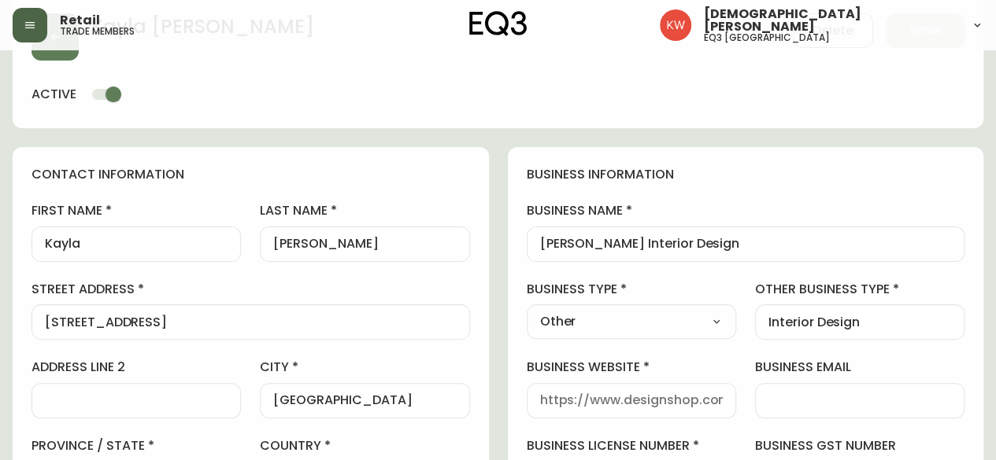
type input "EQ3 Calgary"
select select "cjw10z96m00006gs08l3o91tv"
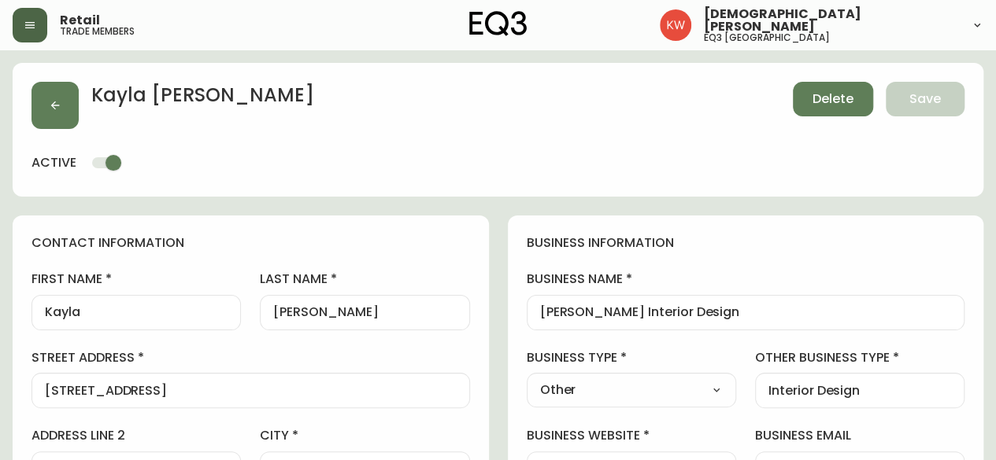
click at [839, 104] on span "Delete" at bounding box center [832, 99] width 41 height 17
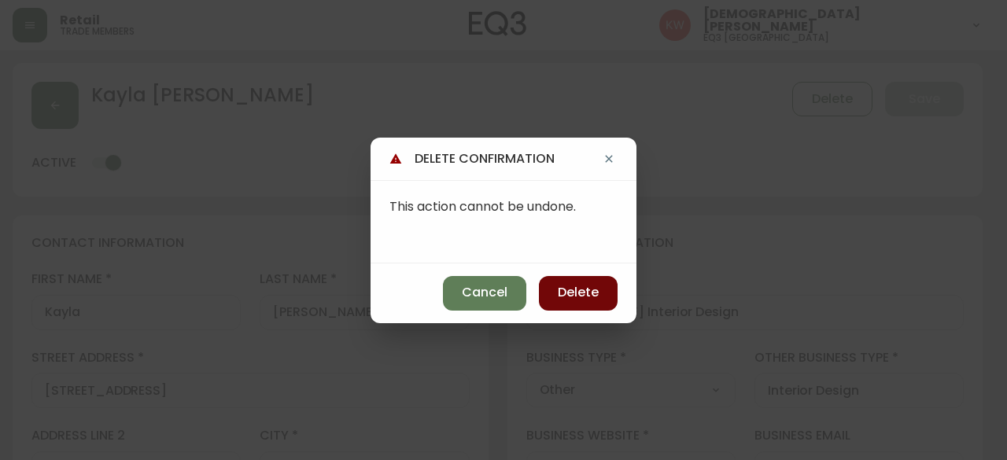
click at [576, 287] on span "Delete" at bounding box center [578, 292] width 41 height 17
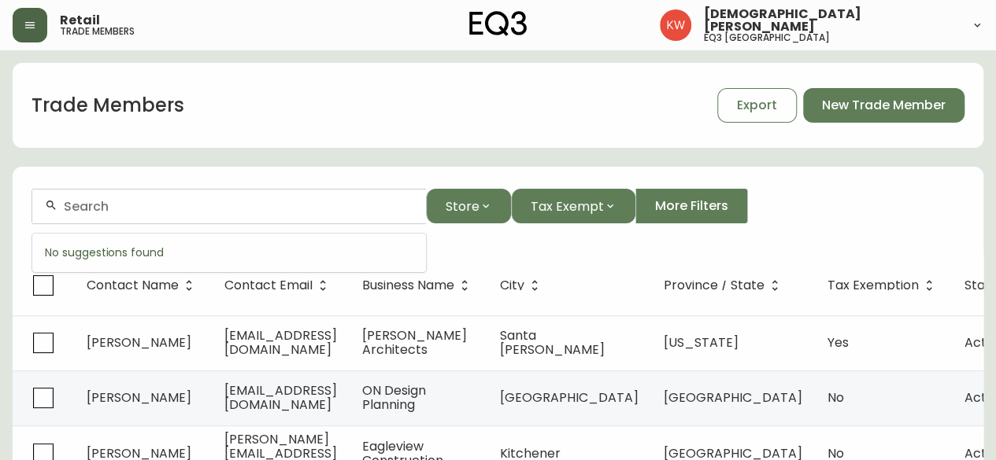
click at [145, 211] on input "text" at bounding box center [238, 206] width 349 height 15
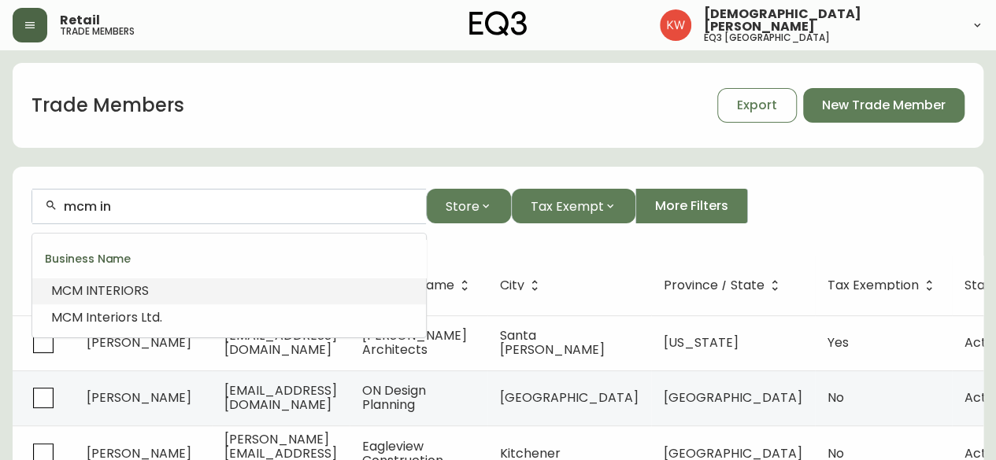
click at [123, 287] on span "TERIORS" at bounding box center [123, 291] width 51 height 18
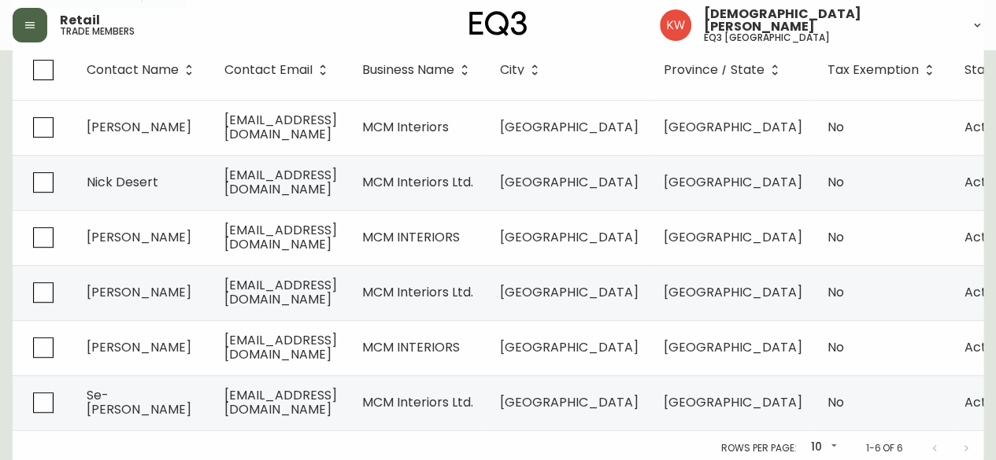
scroll to position [288, 0]
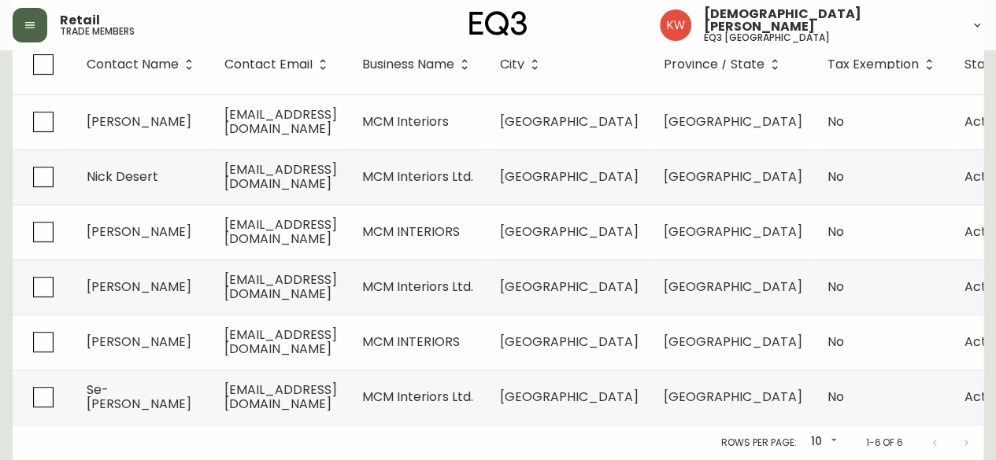
type input "MCM INTERIORS"
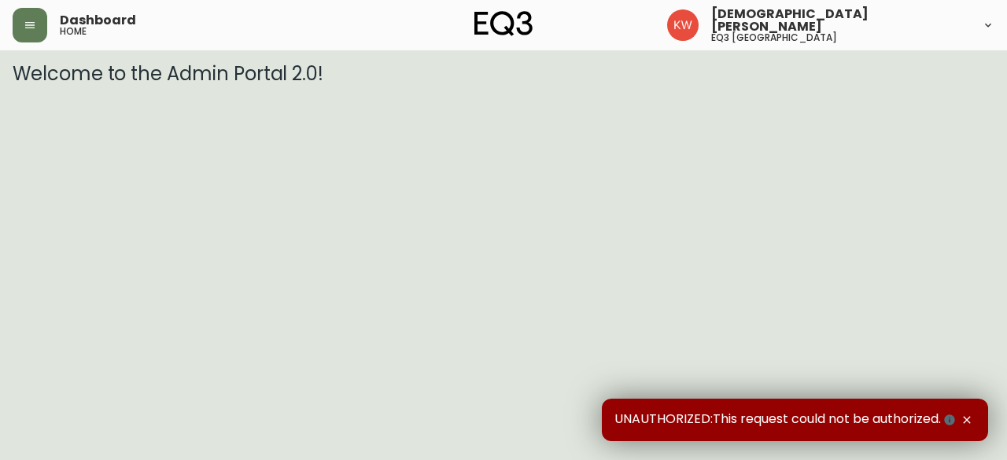
drag, startPoint x: 646, startPoint y: 350, endPoint x: 633, endPoint y: 353, distance: 13.6
click at [645, 85] on html "Dashboard home [PERSON_NAME] eq3 [GEOGRAPHIC_DATA] Welcome to the Admin Portal …" at bounding box center [503, 42] width 1007 height 85
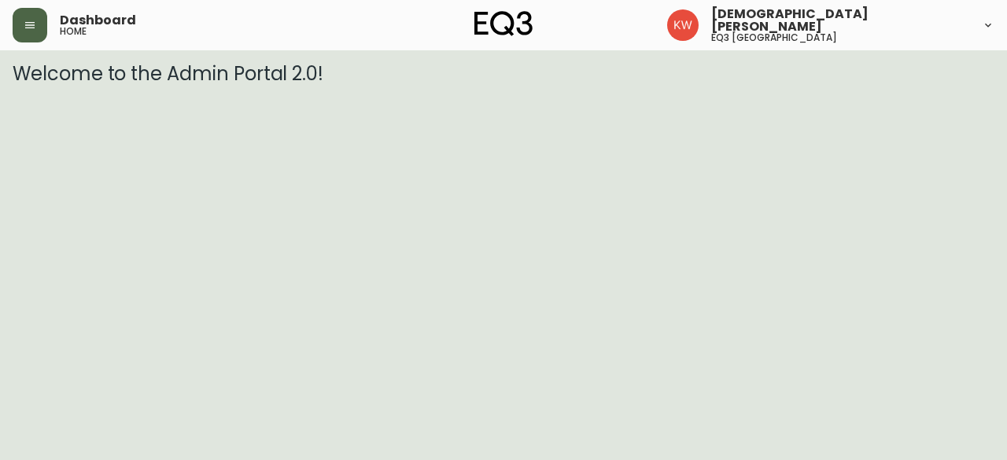
click at [43, 29] on button "button" at bounding box center [30, 25] width 35 height 35
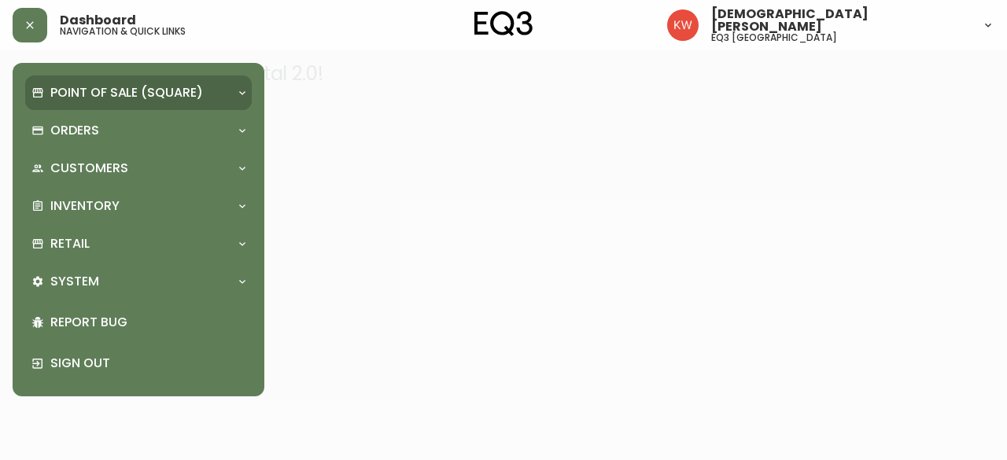
click at [79, 92] on p "Point of Sale (Square)" at bounding box center [126, 92] width 153 height 17
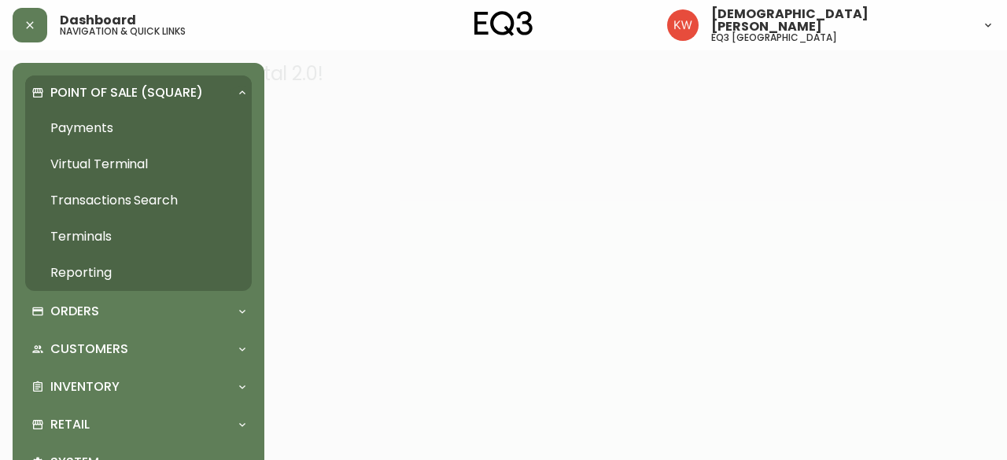
click at [66, 91] on p "Point of Sale (Square)" at bounding box center [126, 92] width 153 height 17
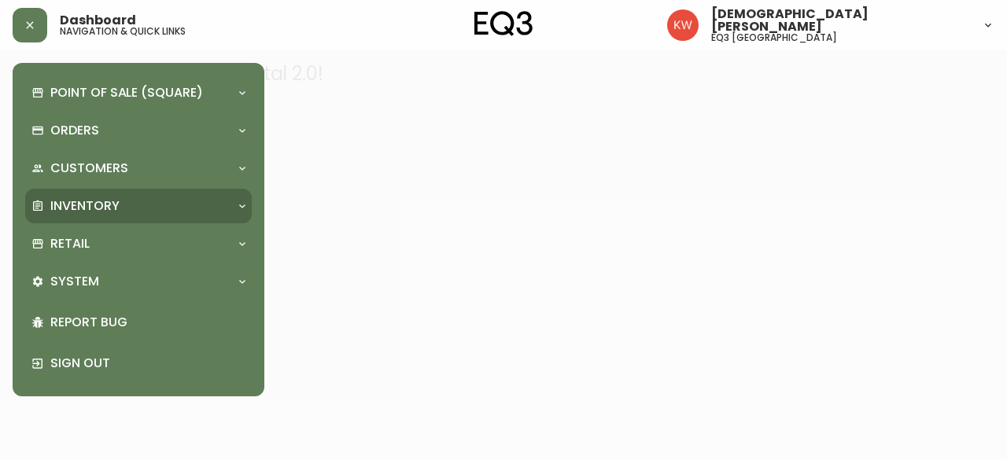
click at [112, 201] on p "Inventory" at bounding box center [84, 206] width 69 height 17
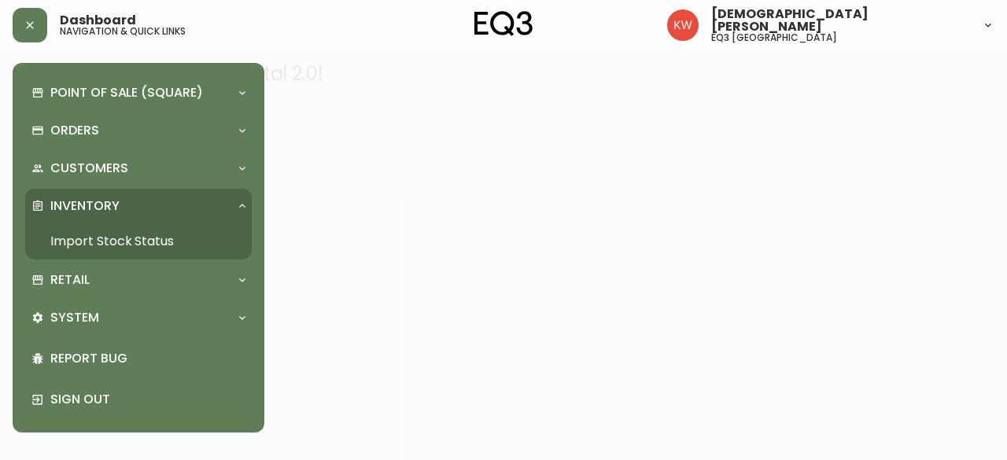
click at [105, 242] on link "Import Stock Status" at bounding box center [138, 242] width 227 height 36
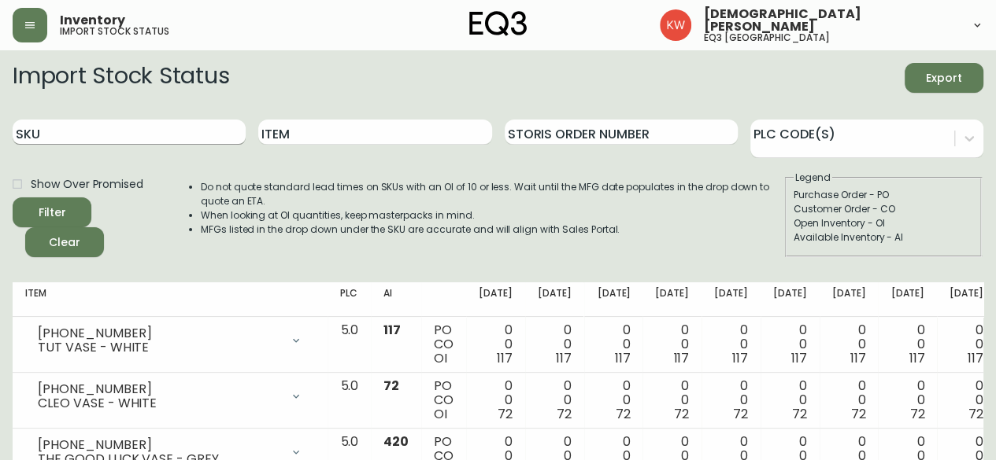
click at [116, 122] on input "SKU" at bounding box center [129, 132] width 233 height 25
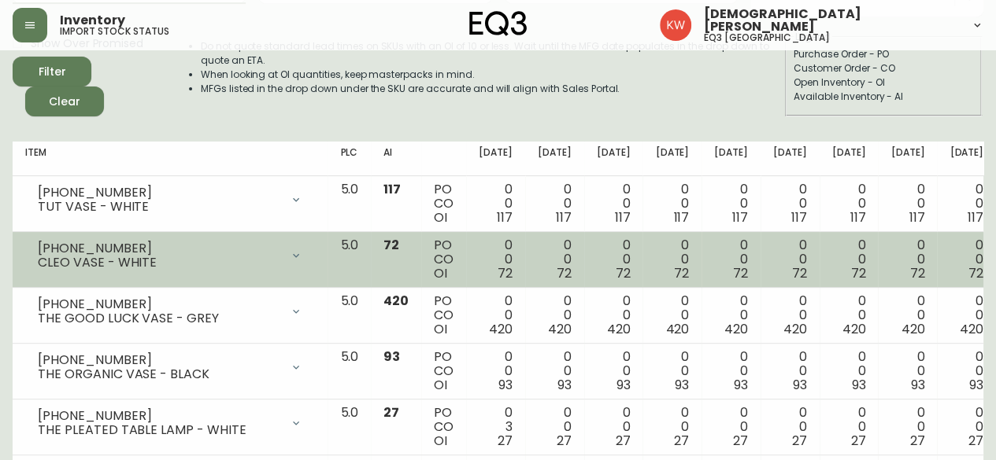
paste input "7060-306-1-B"
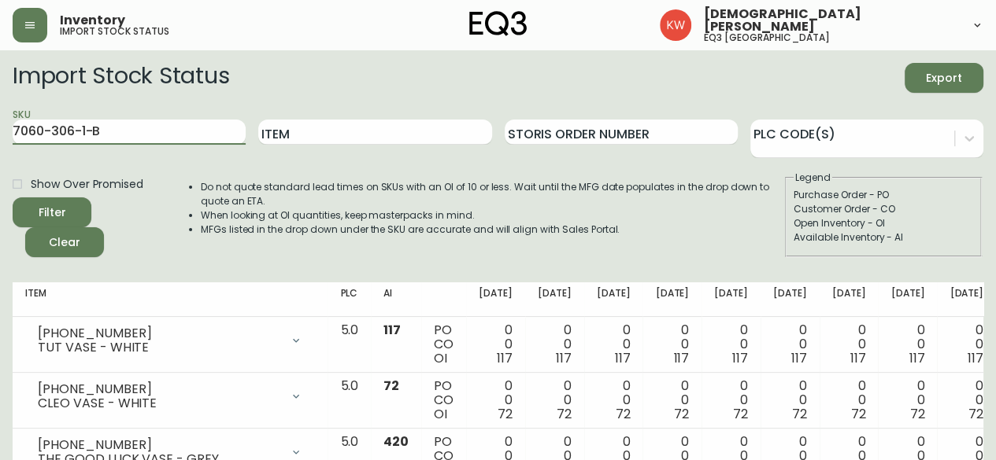
click at [50, 209] on icon "submit" at bounding box center [46, 210] width 17 height 17
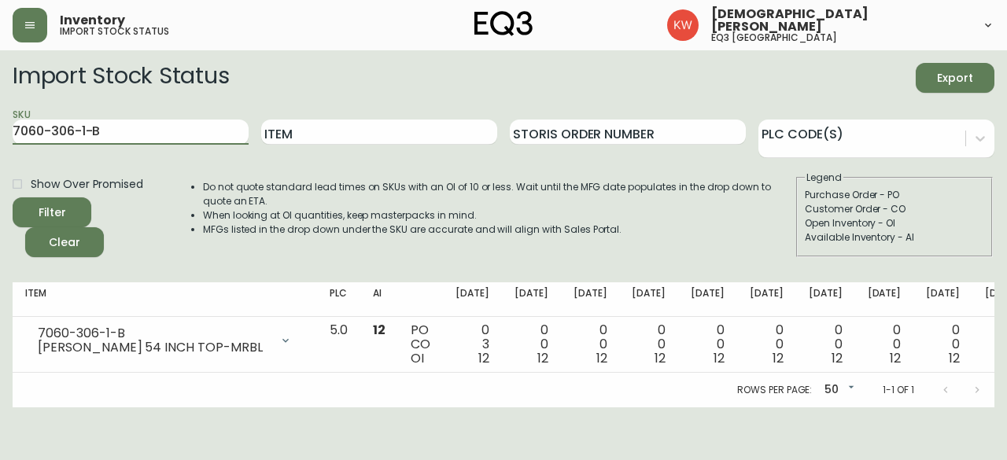
drag, startPoint x: 148, startPoint y: 131, endPoint x: -50, endPoint y: 124, distance: 197.7
click at [0, 124] on html "Inventory import stock status [DEMOGRAPHIC_DATA][PERSON_NAME] eq3 calgary Impor…" at bounding box center [503, 204] width 1007 height 408
paste input "4-0-A"
type input "7060-304-0-A"
click at [13, 198] on button "Filter" at bounding box center [52, 213] width 79 height 30
